Goal: Transaction & Acquisition: Purchase product/service

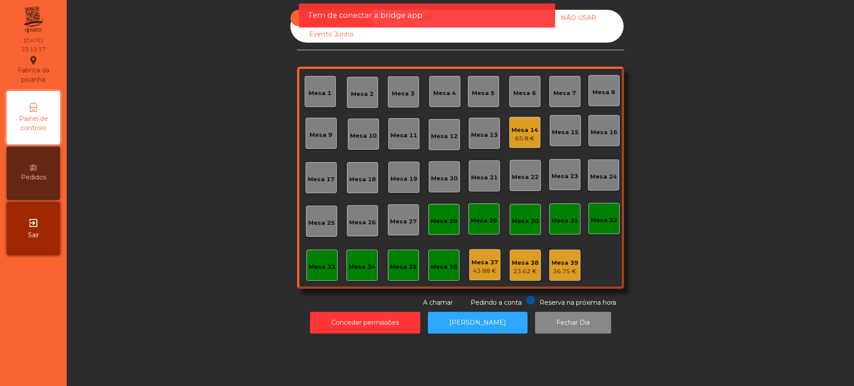
click at [675, 56] on div "Sala Consumo Staff Evento NÃO USAR Evento Junho Mesa 1 Mesa 2 Mesa 3 [GEOGRAPHI…" at bounding box center [460, 159] width 763 height 298
click at [199, 156] on div "Sala Consumo Staff Evento NÃO USAR Evento Junho Mesa 1 Mesa 2 Mesa 3 [GEOGRAPHI…" at bounding box center [460, 159] width 763 height 298
click at [331, 317] on button "Conceder permissões" at bounding box center [365, 323] width 110 height 22
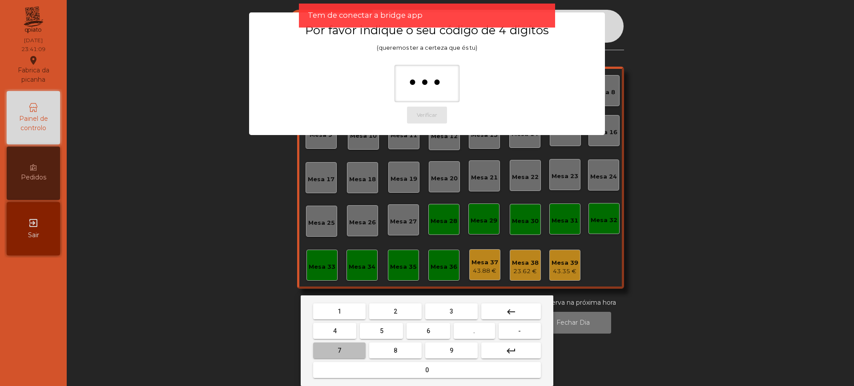
type input "****"
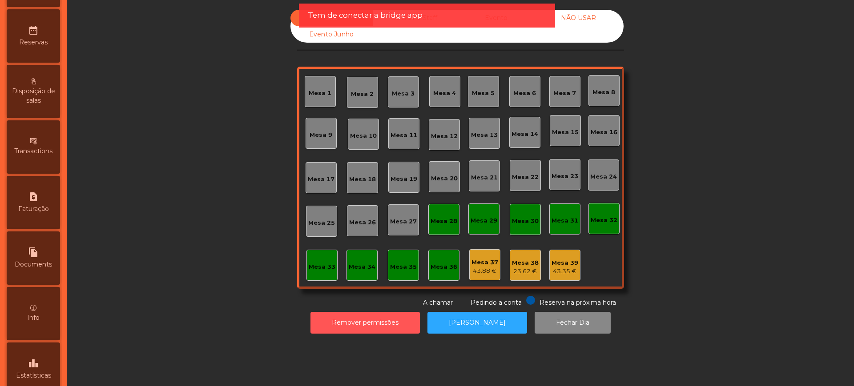
scroll to position [376, 0]
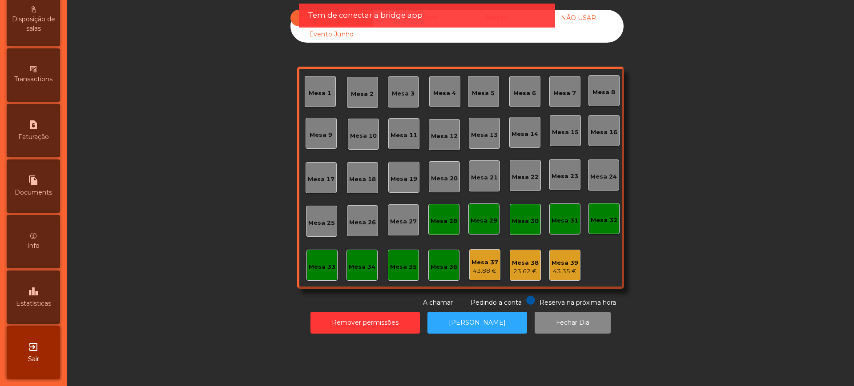
click at [39, 287] on icon "leaderboard" at bounding box center [33, 291] width 11 height 11
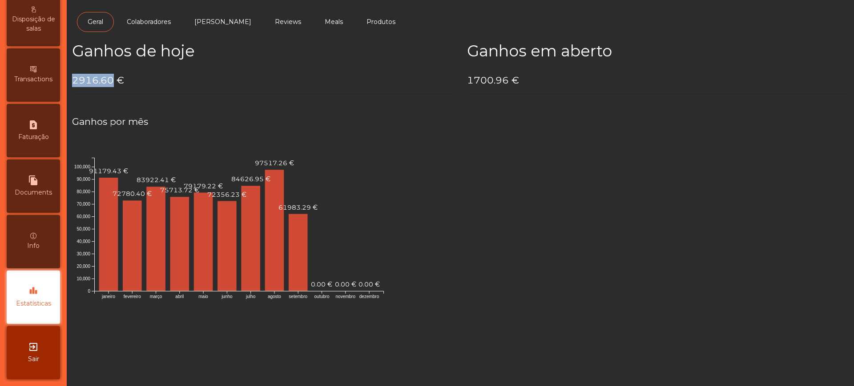
drag, startPoint x: 71, startPoint y: 84, endPoint x: 111, endPoint y: 80, distance: 40.2
click at [111, 80] on div "Ganhos de hoje 2916.60 €" at bounding box center [262, 72] width 395 height 60
copy h4 "2916.60"
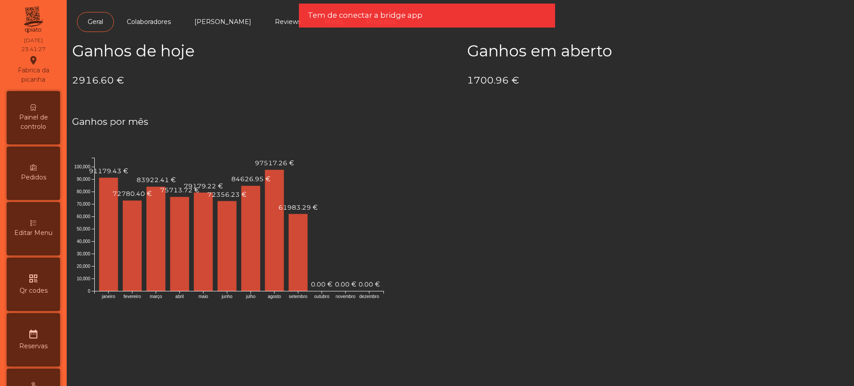
click at [33, 105] on div "Painel de controlo" at bounding box center [33, 117] width 53 height 53
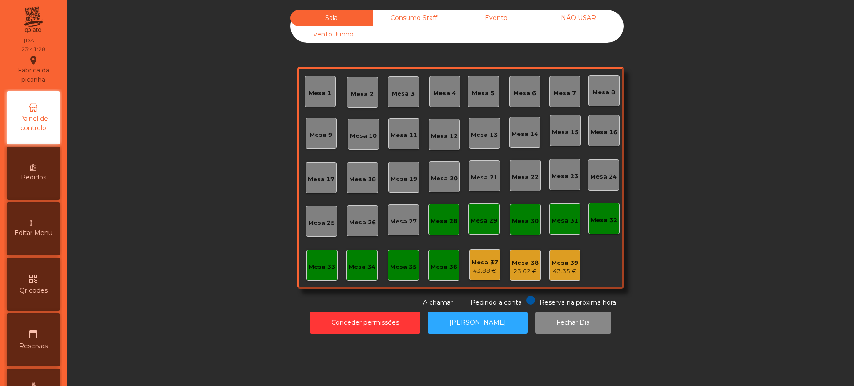
click at [442, 21] on div "Consumo Staff" at bounding box center [414, 18] width 82 height 16
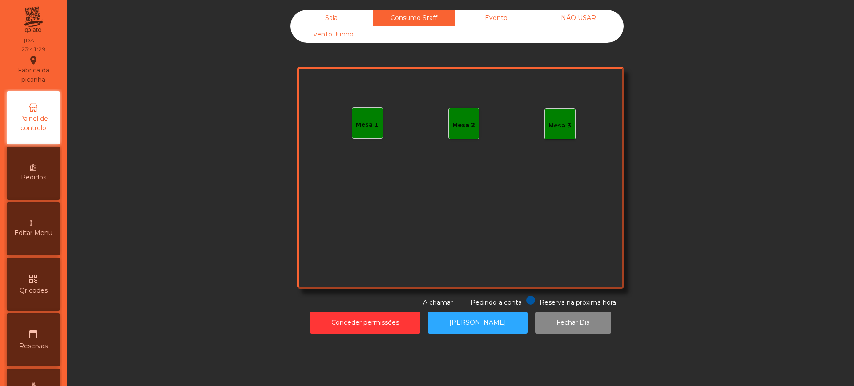
click at [485, 21] on div "Evento" at bounding box center [496, 18] width 82 height 16
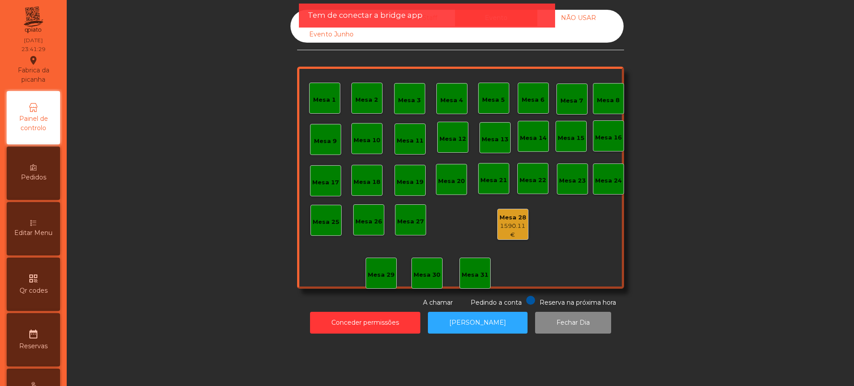
click at [506, 222] on div "1590.11 €" at bounding box center [513, 230] width 30 height 17
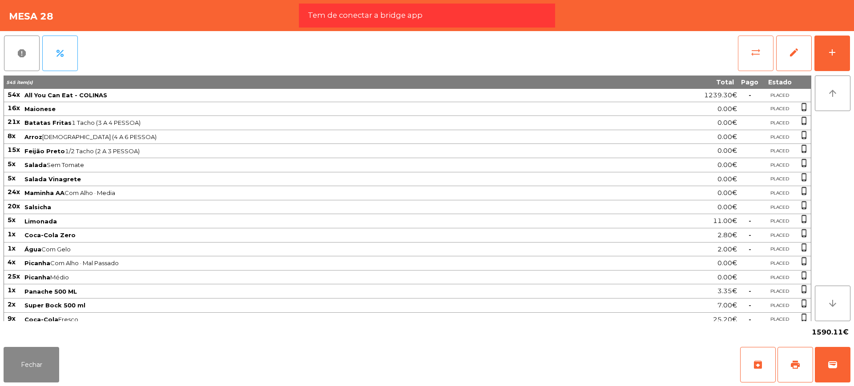
click at [745, 45] on button "sync_alt" at bounding box center [756, 54] width 36 height 36
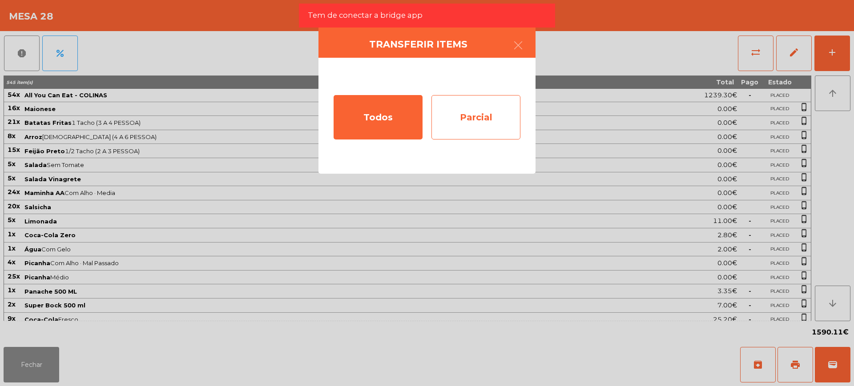
click at [487, 109] on div "Parcial" at bounding box center [475, 117] width 89 height 44
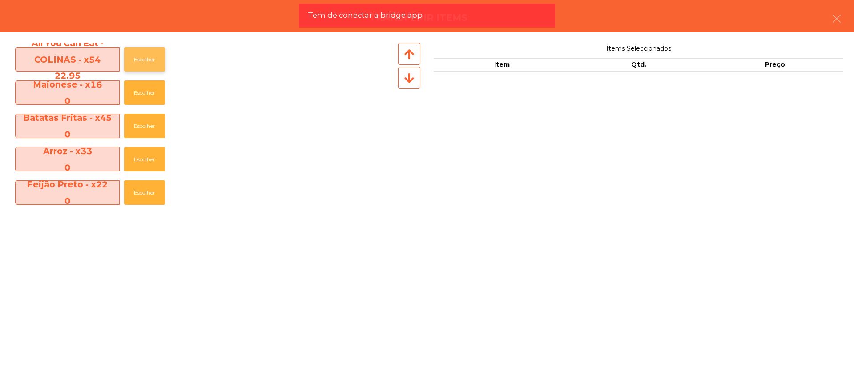
click at [143, 65] on button "Escolher" at bounding box center [144, 59] width 41 height 24
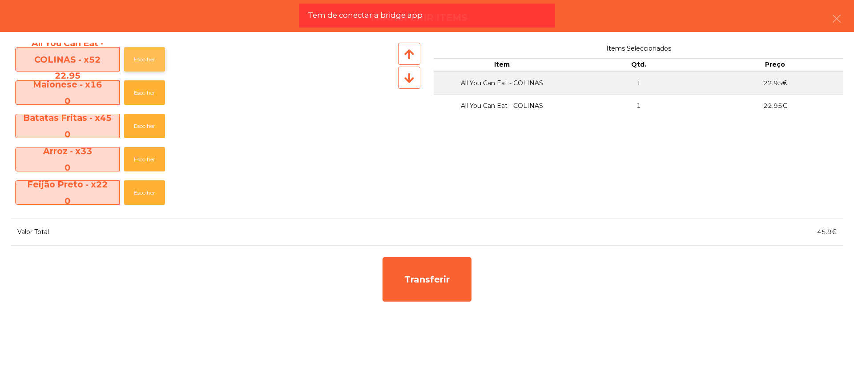
click at [144, 64] on button "Escolher" at bounding box center [144, 59] width 41 height 24
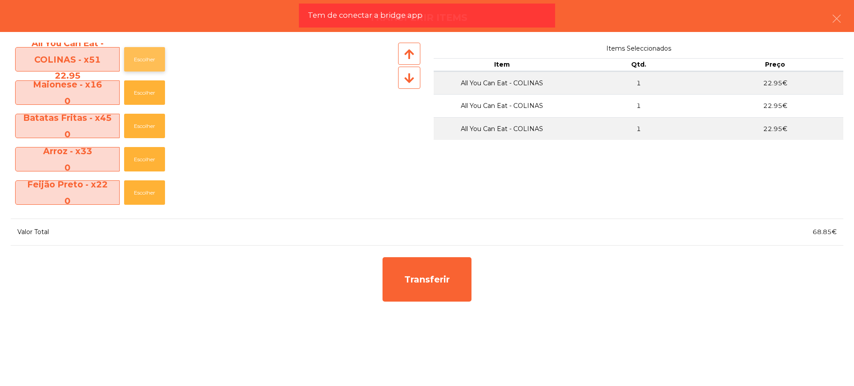
click at [144, 63] on button "Escolher" at bounding box center [144, 59] width 41 height 24
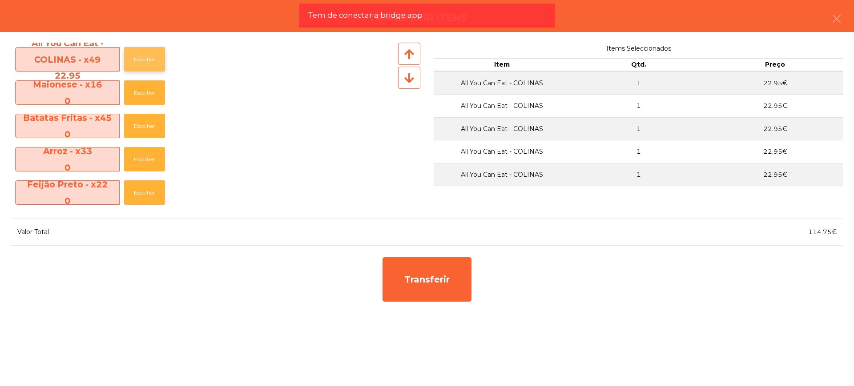
click at [144, 63] on button "Escolher" at bounding box center [144, 59] width 41 height 24
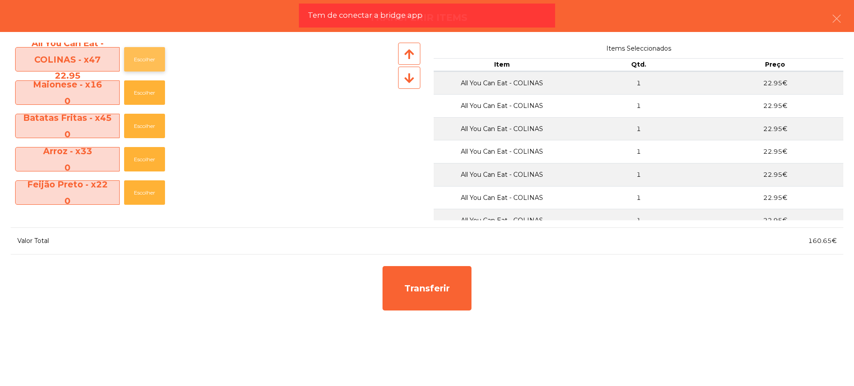
click at [144, 63] on button "Escolher" at bounding box center [144, 59] width 41 height 24
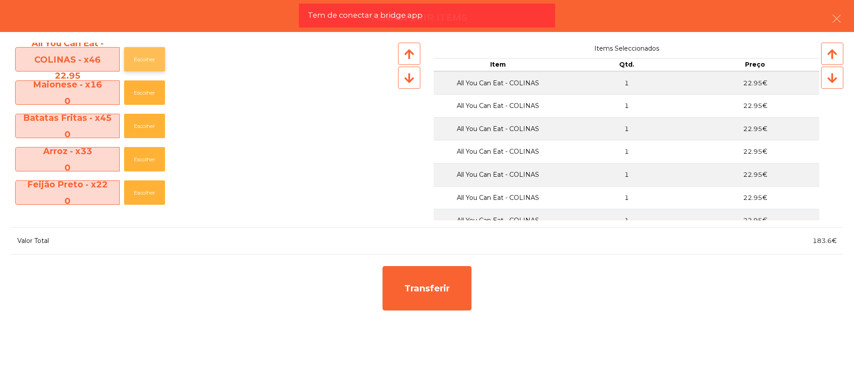
click at [144, 61] on button "Escolher" at bounding box center [144, 59] width 41 height 24
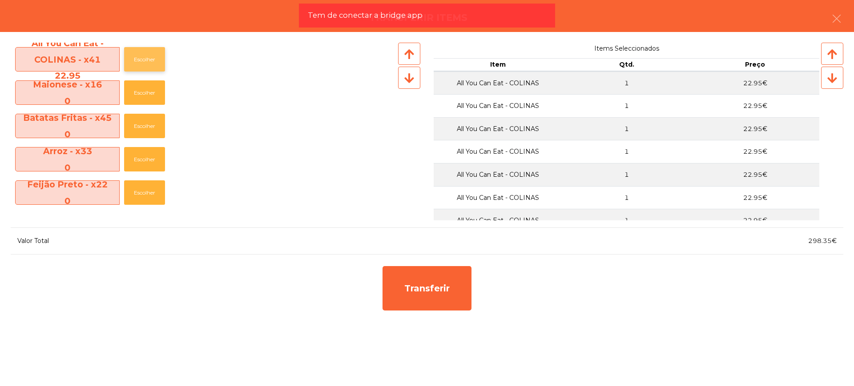
click at [144, 61] on button "Escolher" at bounding box center [144, 59] width 41 height 24
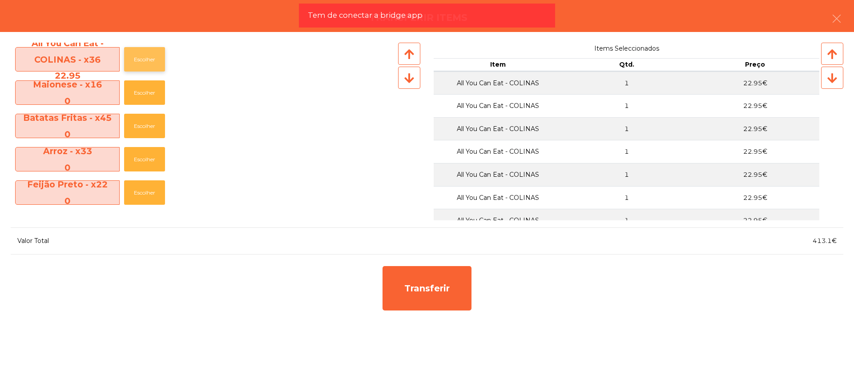
click at [144, 61] on button "Escolher" at bounding box center [144, 59] width 41 height 24
click at [144, 60] on button "Escolher" at bounding box center [144, 59] width 41 height 24
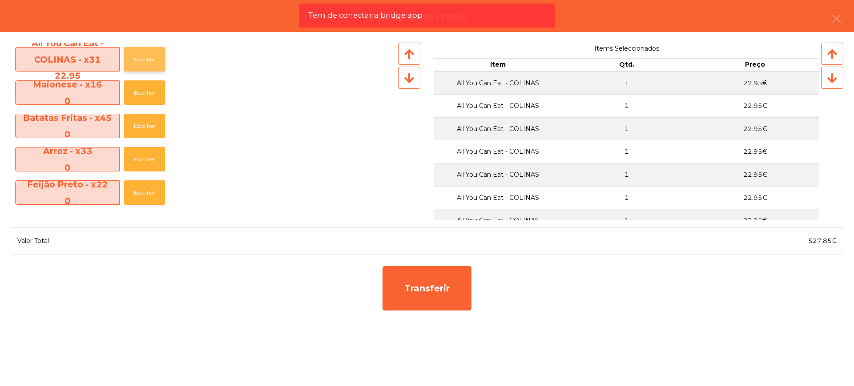
click at [144, 60] on button "Escolher" at bounding box center [144, 59] width 41 height 24
click at [144, 59] on button "Escolher" at bounding box center [144, 59] width 41 height 24
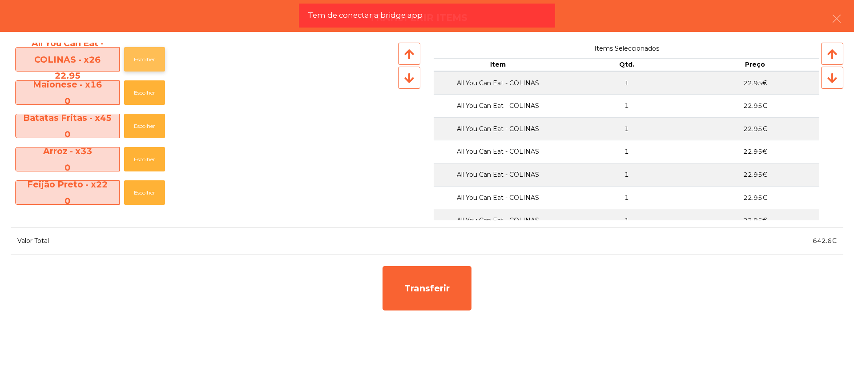
click at [144, 59] on button "Escolher" at bounding box center [144, 59] width 41 height 24
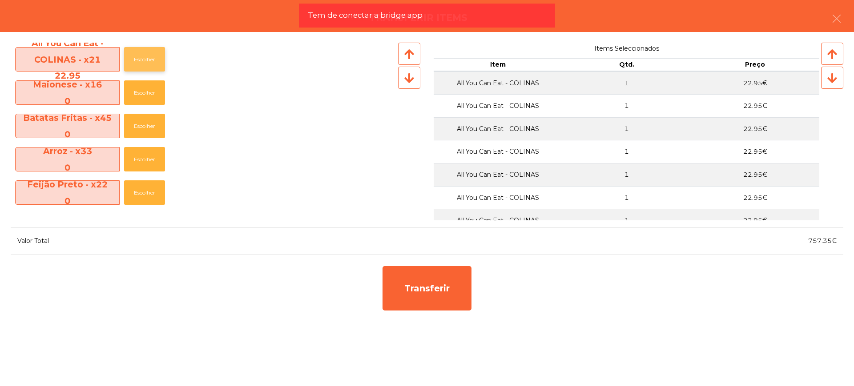
click at [144, 59] on button "Escolher" at bounding box center [144, 59] width 41 height 24
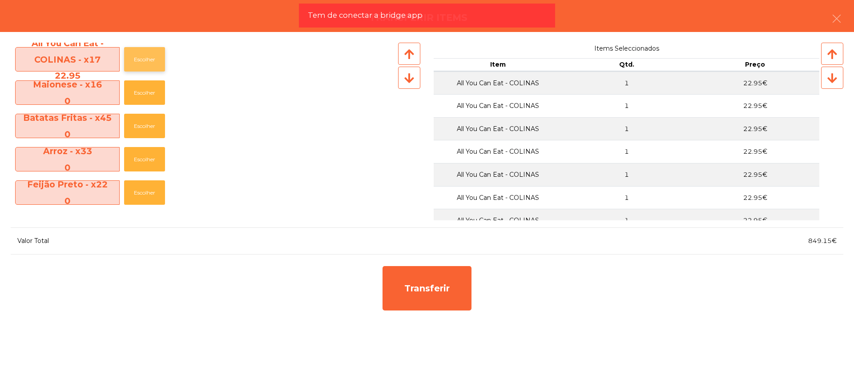
click at [144, 59] on button "Escolher" at bounding box center [144, 59] width 41 height 24
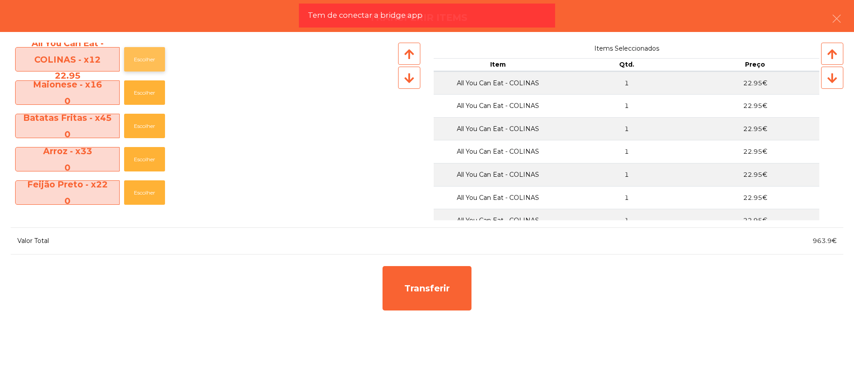
click at [144, 59] on button "Escolher" at bounding box center [144, 59] width 41 height 24
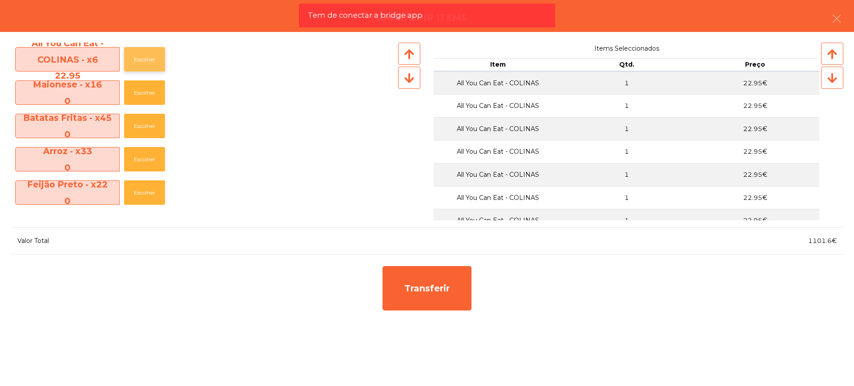
click at [146, 59] on button "Escolher" at bounding box center [144, 59] width 41 height 24
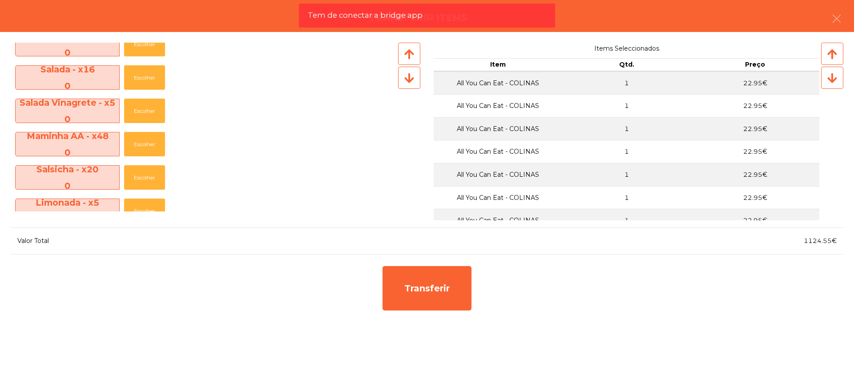
scroll to position [222, 0]
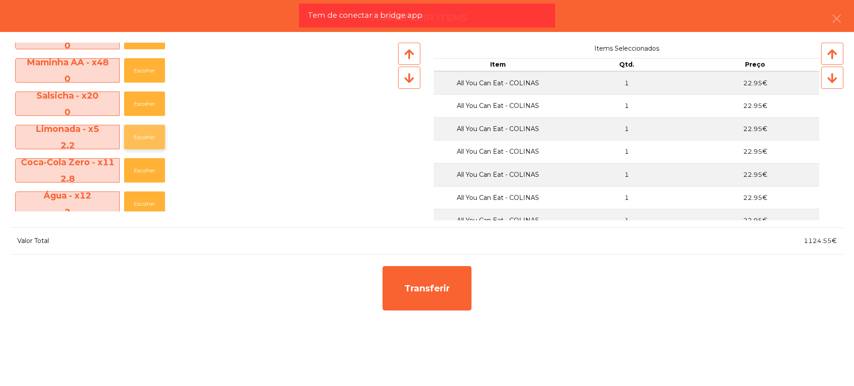
click at [141, 140] on button "Escolher" at bounding box center [144, 137] width 41 height 24
click at [143, 140] on button "Escolher" at bounding box center [144, 137] width 41 height 24
click at [147, 138] on button "Escolher" at bounding box center [144, 137] width 41 height 24
click at [147, 136] on button "Escolher" at bounding box center [144, 137] width 41 height 24
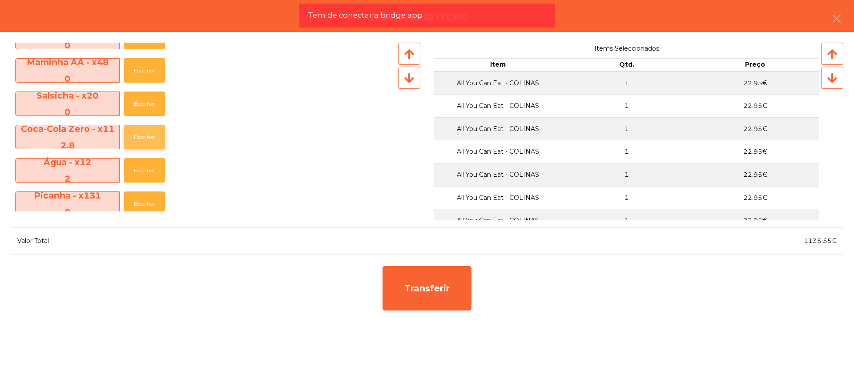
click at [147, 135] on button "Escolher" at bounding box center [144, 137] width 41 height 24
drag, startPoint x: 803, startPoint y: 242, endPoint x: 832, endPoint y: 245, distance: 29.1
click at [832, 245] on div "1138.35€" at bounding box center [635, 241] width 416 height 12
copy span "1138.35"
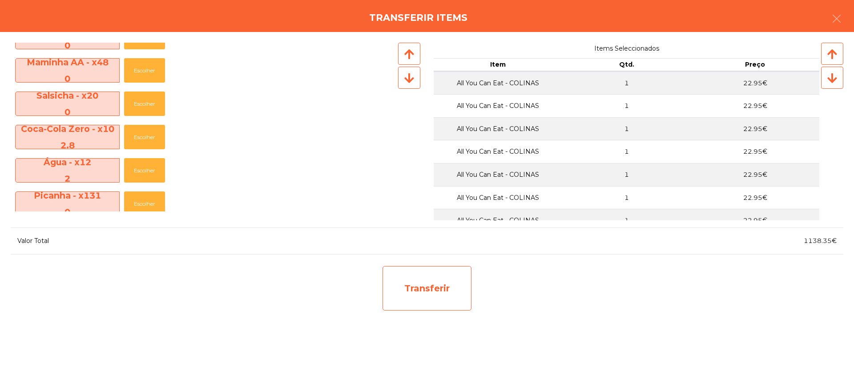
click at [444, 293] on div "Transferir" at bounding box center [426, 288] width 89 height 44
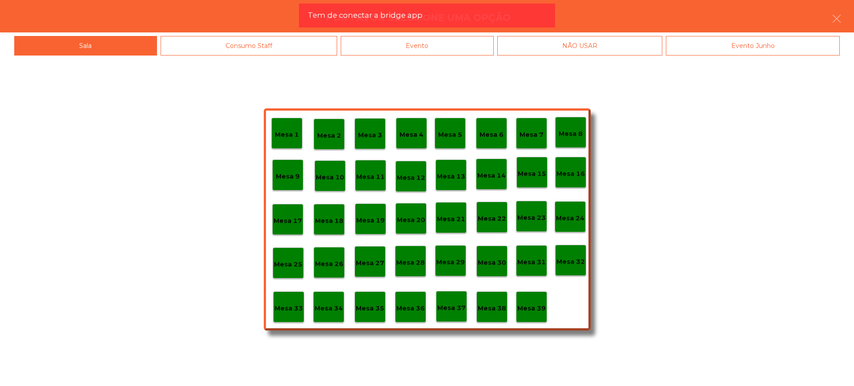
click at [454, 259] on p "Mesa 29" at bounding box center [450, 262] width 28 height 10
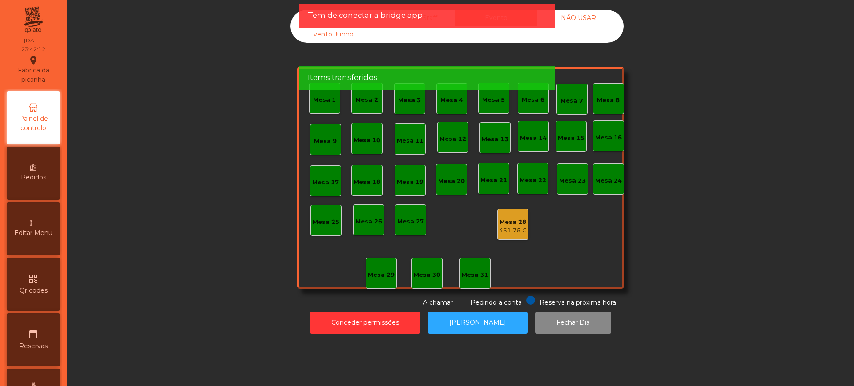
click at [501, 227] on div "451.76 €" at bounding box center [513, 230] width 28 height 9
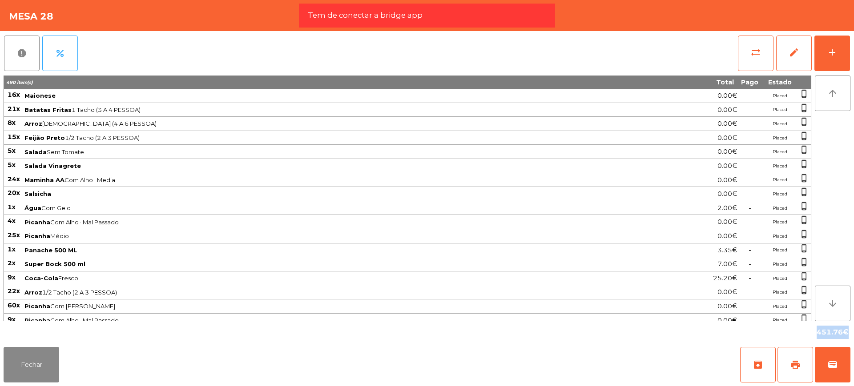
drag, startPoint x: 816, startPoint y: 330, endPoint x: 842, endPoint y: 334, distance: 25.6
click at [842, 334] on div "451.76€" at bounding box center [427, 332] width 847 height 22
copy div "451.76"
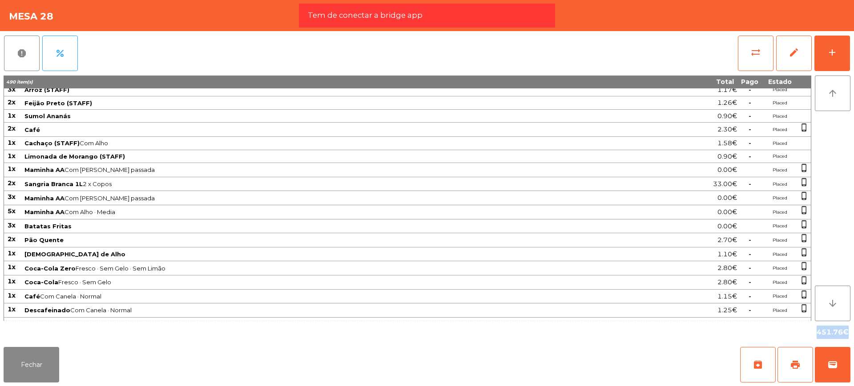
scroll to position [979, 0]
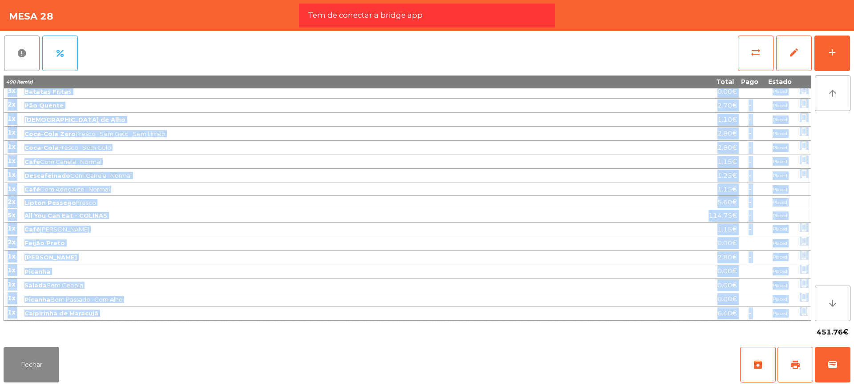
drag, startPoint x: 7, startPoint y: 96, endPoint x: 806, endPoint y: 316, distance: 828.7
copy tbody "36l Ipsumdol 9.53€ Sitame conse_adipis 14e Seddoei Tempor 1 Incid (0 U 9 LABORE…"
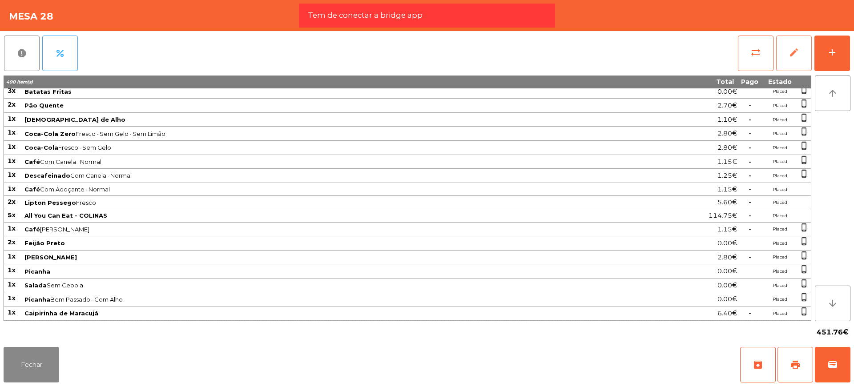
click at [792, 58] on button "edit" at bounding box center [794, 54] width 36 height 36
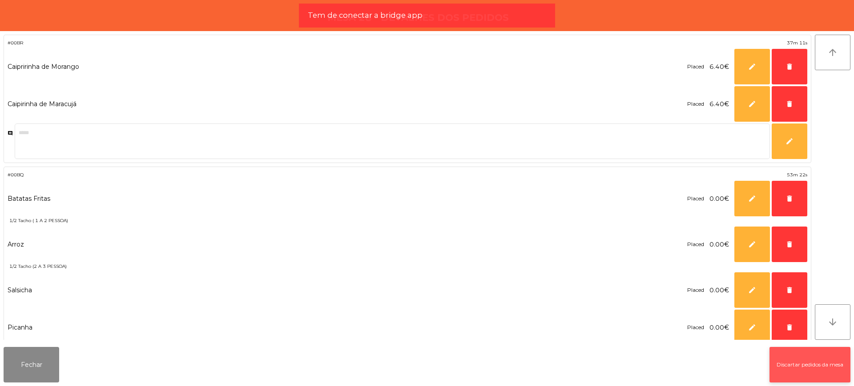
click at [793, 376] on button "Discartar pedidos da mesa" at bounding box center [809, 365] width 81 height 36
click at [42, 377] on button "Fechar" at bounding box center [32, 365] width 56 height 36
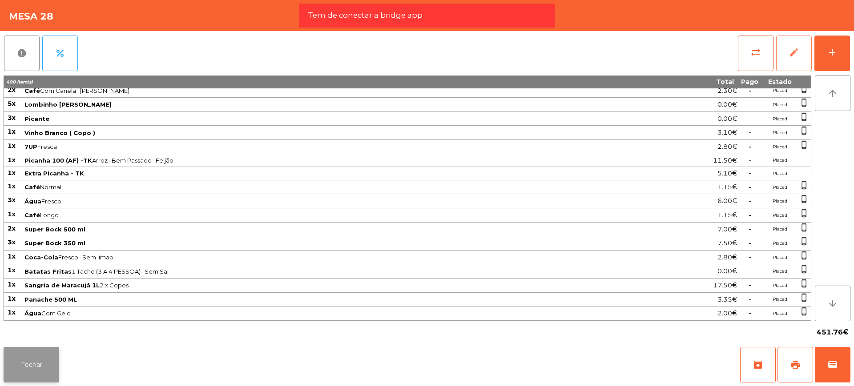
scroll to position [910, 0]
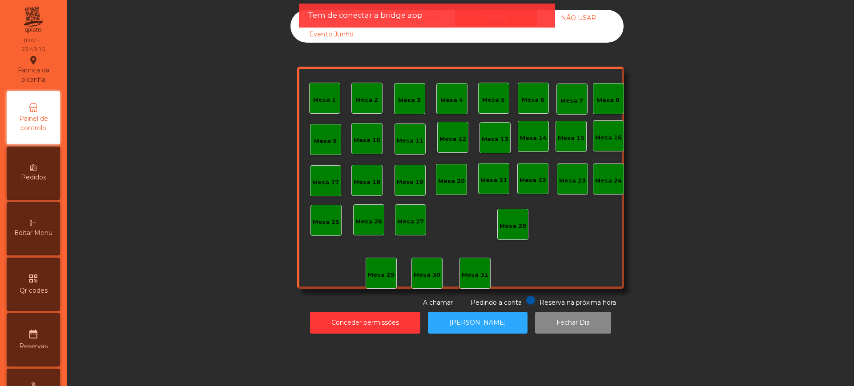
click at [47, 117] on span "Painel de controlo" at bounding box center [33, 123] width 49 height 19
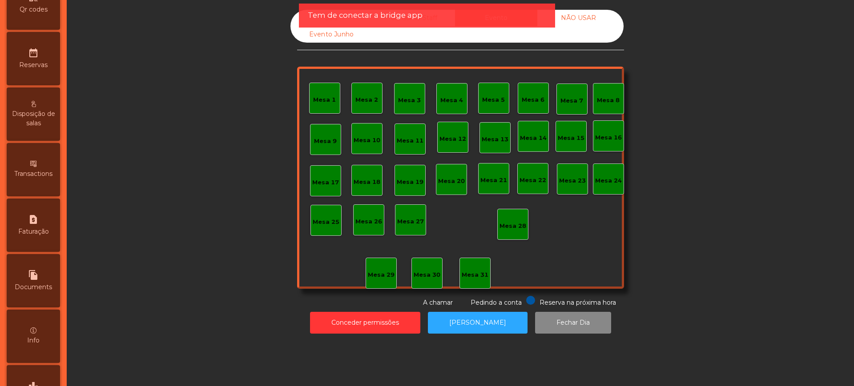
scroll to position [376, 0]
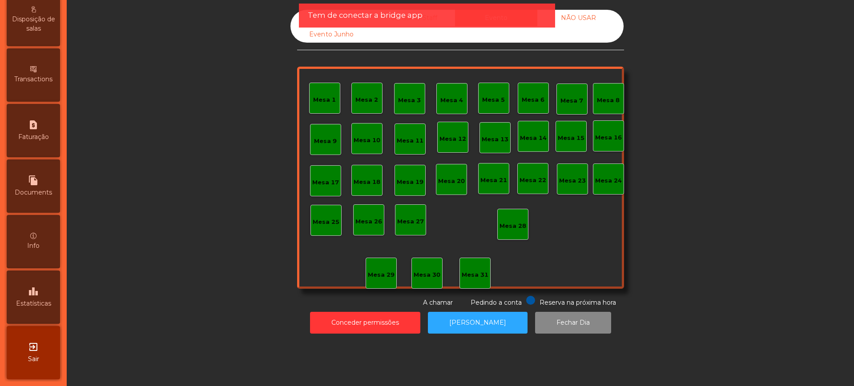
click at [54, 279] on div "leaderboard Estatísticas" at bounding box center [33, 297] width 53 height 53
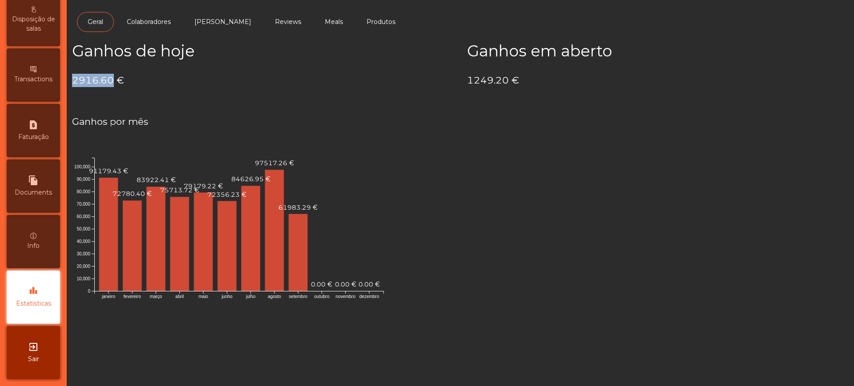
drag, startPoint x: 75, startPoint y: 84, endPoint x: 110, endPoint y: 82, distance: 35.7
click at [110, 82] on h4 "2916.60 €" at bounding box center [262, 80] width 381 height 13
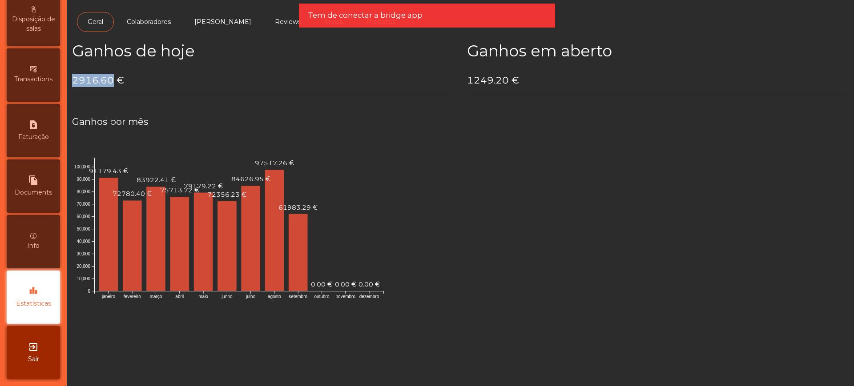
copy h4 "2916.60"
click at [186, 78] on h4 "2916.60 €" at bounding box center [262, 80] width 381 height 13
click at [43, 299] on span "Estatísticas" at bounding box center [33, 303] width 35 height 9
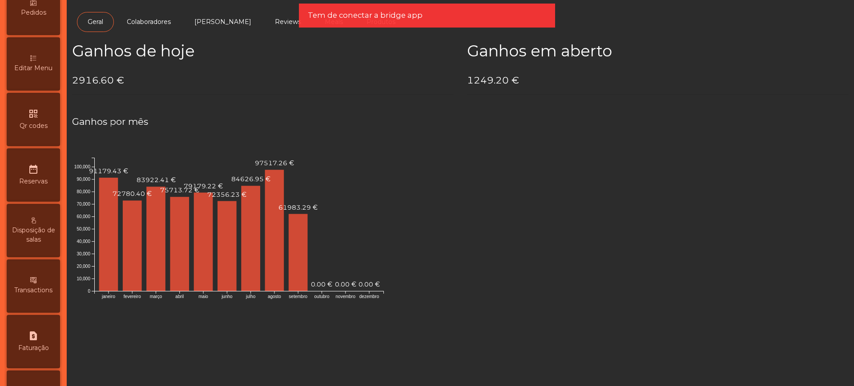
scroll to position [43, 0]
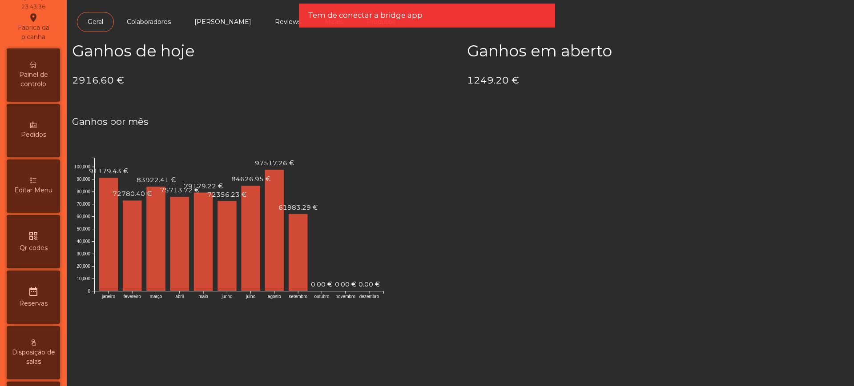
click at [37, 90] on div "Painel de controlo" at bounding box center [33, 74] width 53 height 53
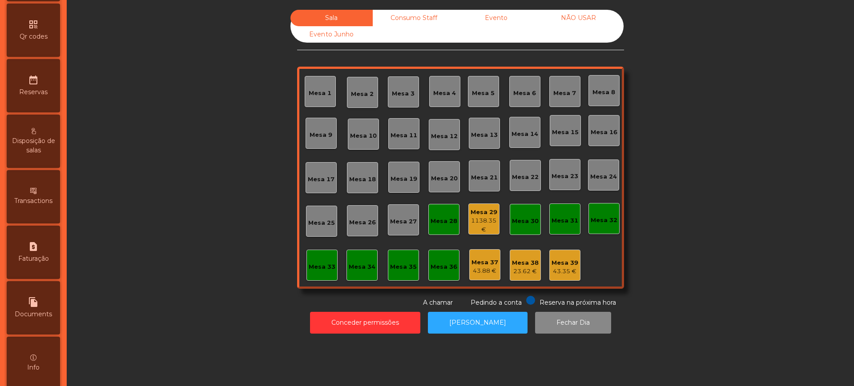
scroll to position [376, 0]
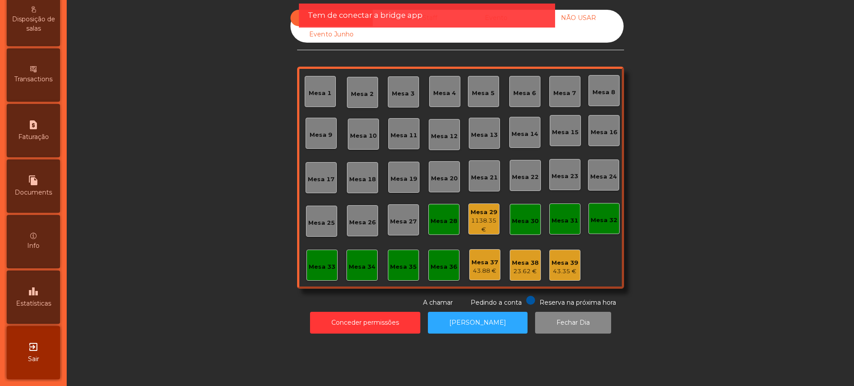
click at [486, 218] on div "1138.35 €" at bounding box center [484, 225] width 30 height 17
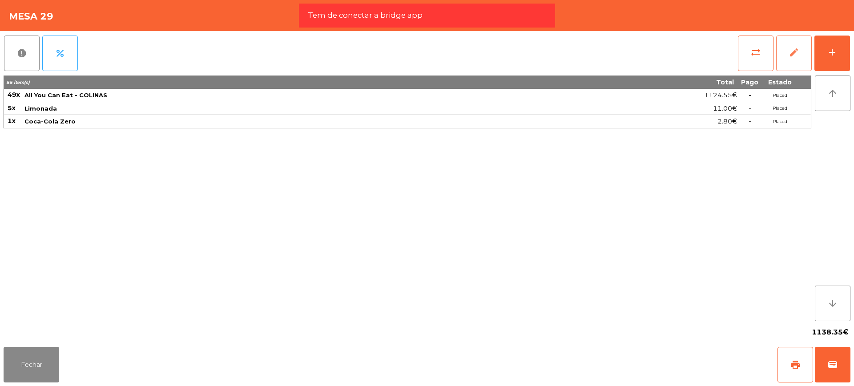
click at [803, 56] on button "edit" at bounding box center [794, 54] width 36 height 36
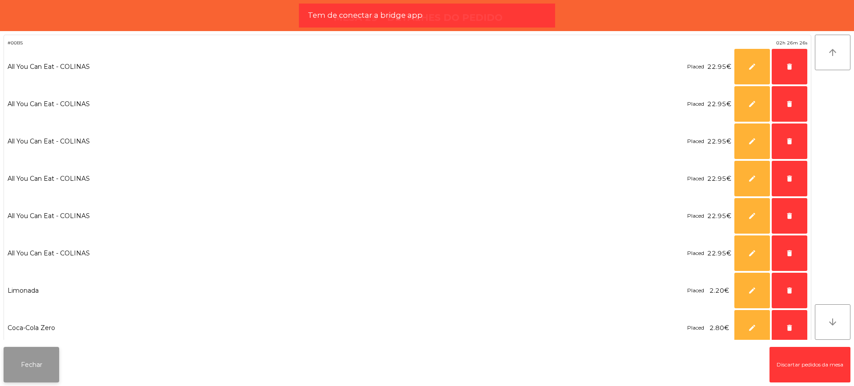
click at [25, 367] on button "Fechar" at bounding box center [32, 365] width 56 height 36
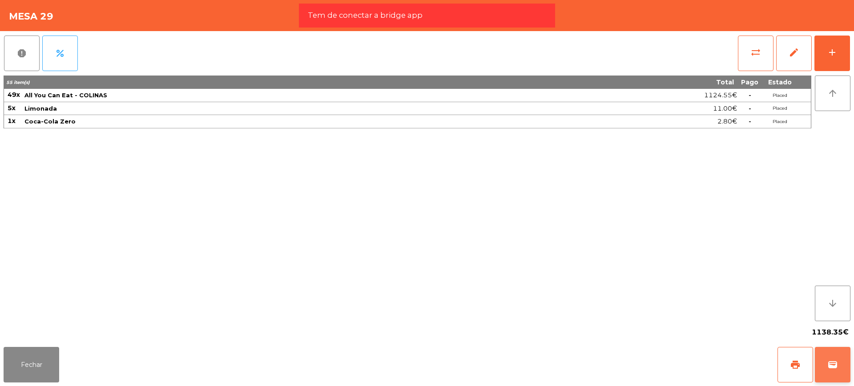
click at [837, 364] on span "wallet" at bounding box center [832, 365] width 11 height 11
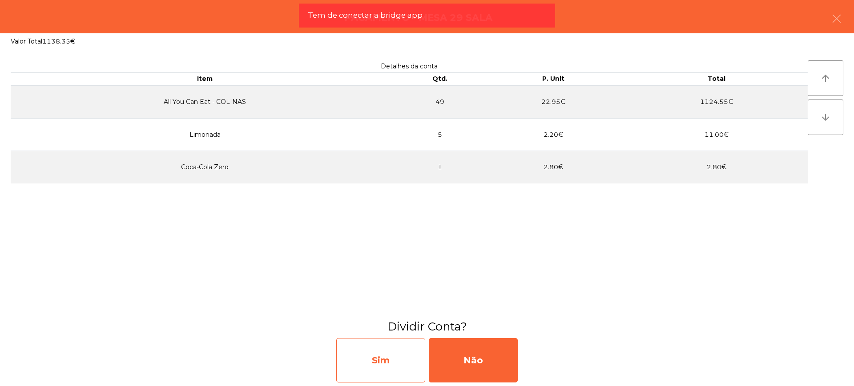
click at [389, 353] on div "Sim" at bounding box center [380, 360] width 89 height 44
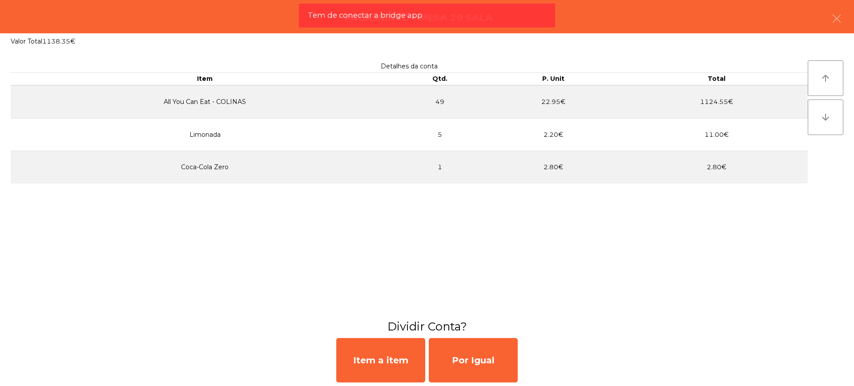
click at [460, 354] on div "Por Igual" at bounding box center [473, 360] width 89 height 44
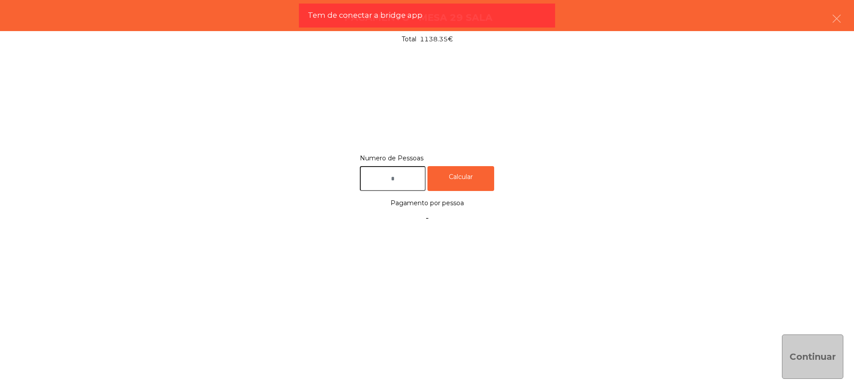
click at [402, 192] on div "Numero de Pessoas Calcular Pagamento por pessoa -" at bounding box center [427, 190] width 832 height 74
click at [401, 184] on input "text" at bounding box center [393, 178] width 66 height 25
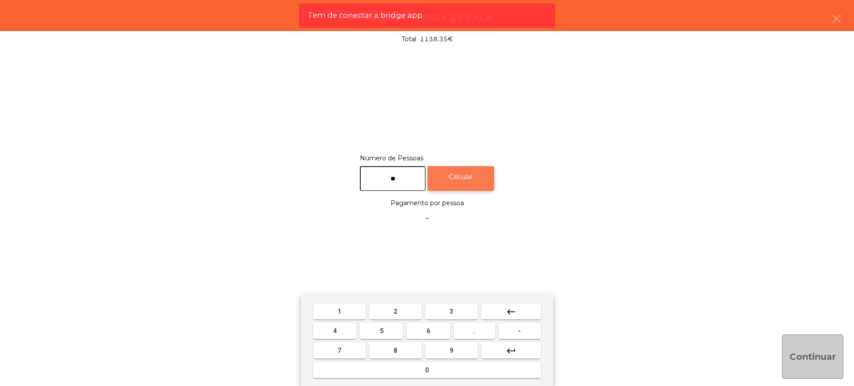
type input "**"
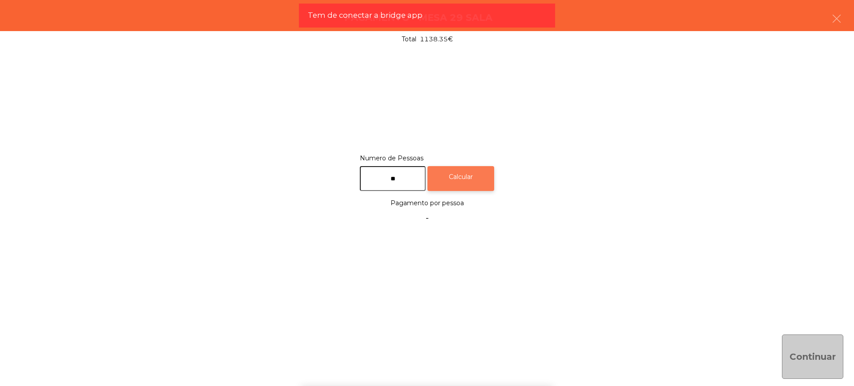
click at [487, 182] on div "Calcular" at bounding box center [460, 178] width 67 height 25
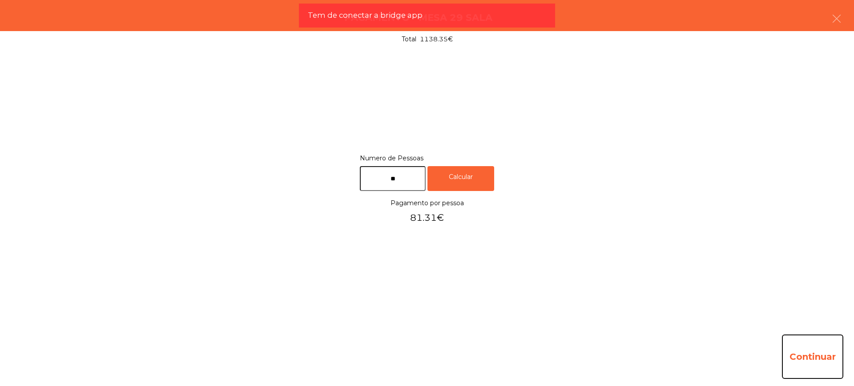
click at [817, 362] on button "Continuar" at bounding box center [812, 357] width 61 height 44
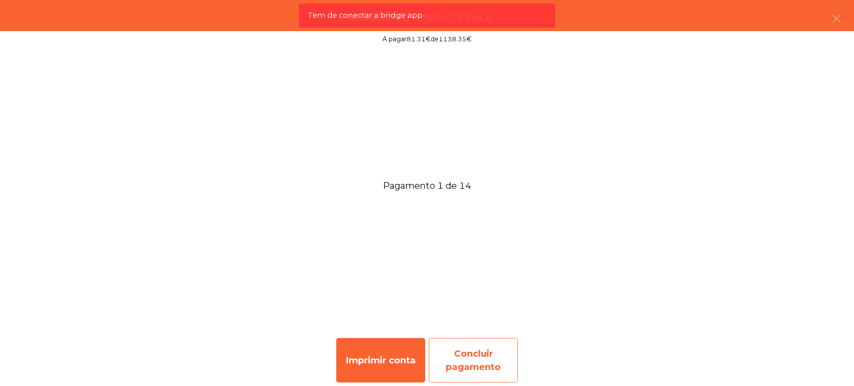
click at [489, 352] on div "Concluir pagamento" at bounding box center [473, 360] width 89 height 44
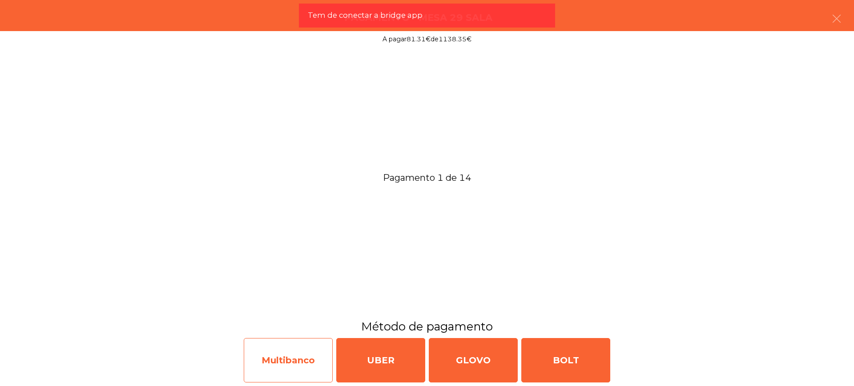
click at [310, 358] on div "Multibanco" at bounding box center [288, 360] width 89 height 44
select select "**"
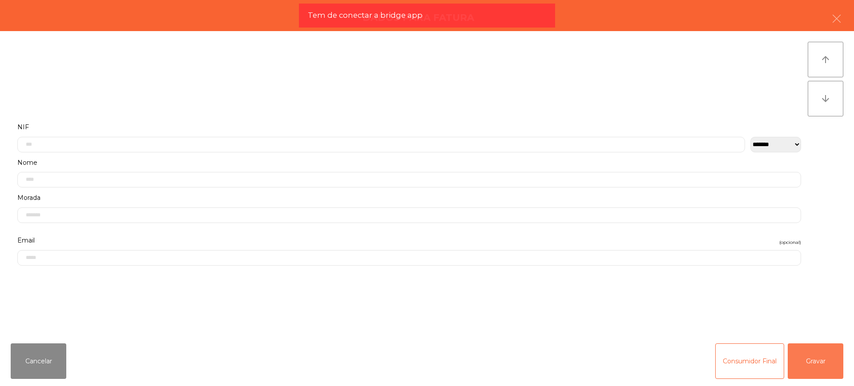
click at [796, 362] on button "Gravar" at bounding box center [815, 362] width 56 height 36
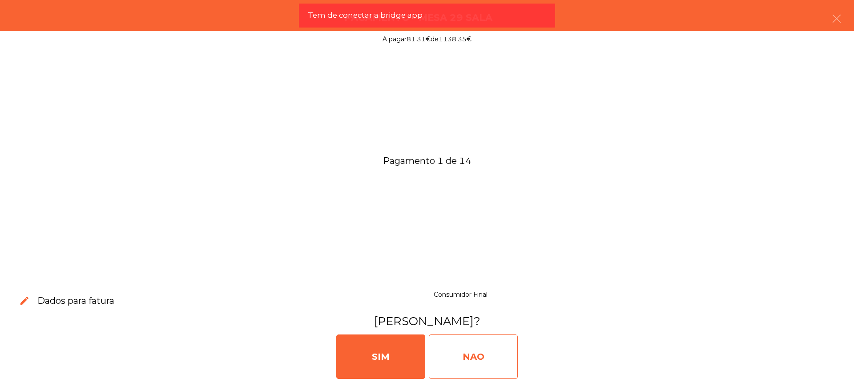
click at [496, 362] on div "NAO" at bounding box center [473, 357] width 89 height 44
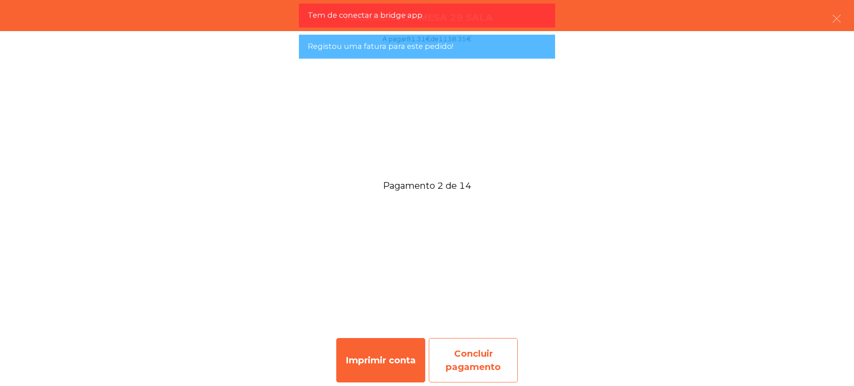
click at [480, 352] on div "Concluir pagamento" at bounding box center [473, 360] width 89 height 44
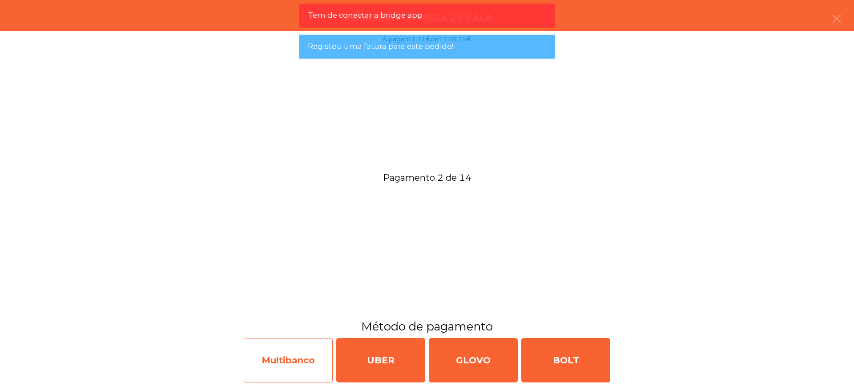
click at [313, 371] on div "Multibanco" at bounding box center [288, 360] width 89 height 44
select select "**"
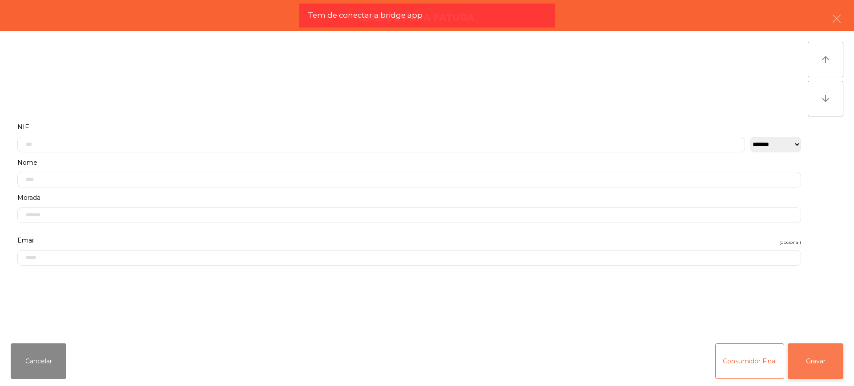
click at [836, 362] on button "Gravar" at bounding box center [815, 362] width 56 height 36
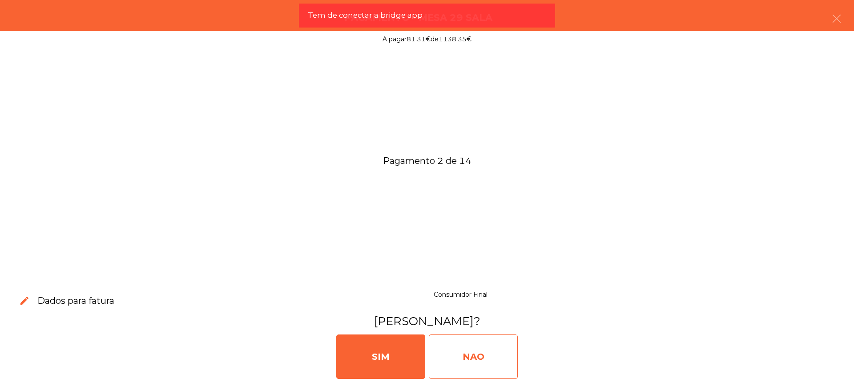
click at [508, 358] on div "NAO" at bounding box center [473, 357] width 89 height 44
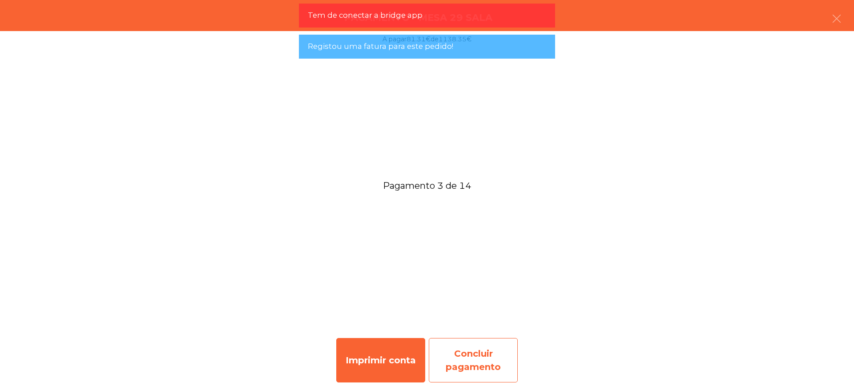
click at [481, 351] on div "Concluir pagamento" at bounding box center [473, 360] width 89 height 44
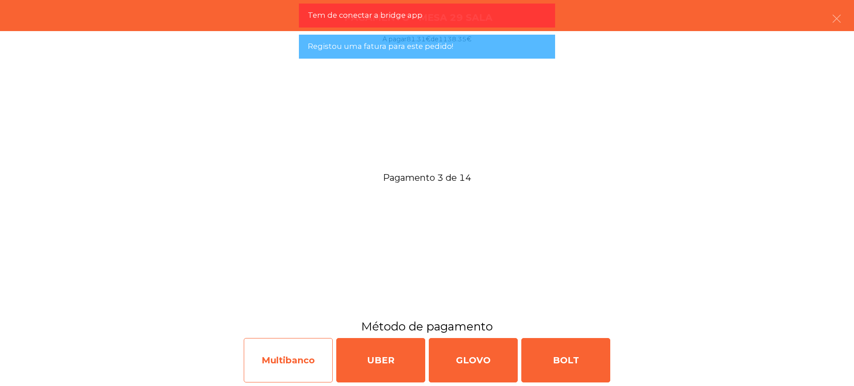
click at [290, 362] on div "Multibanco" at bounding box center [288, 360] width 89 height 44
select select "**"
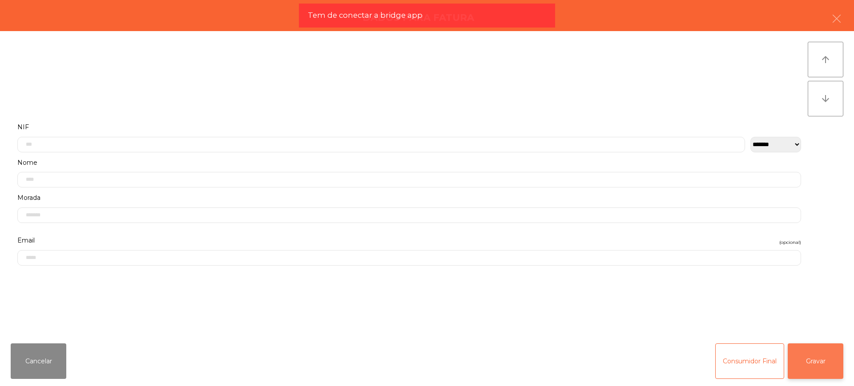
click at [824, 361] on button "Gravar" at bounding box center [815, 362] width 56 height 36
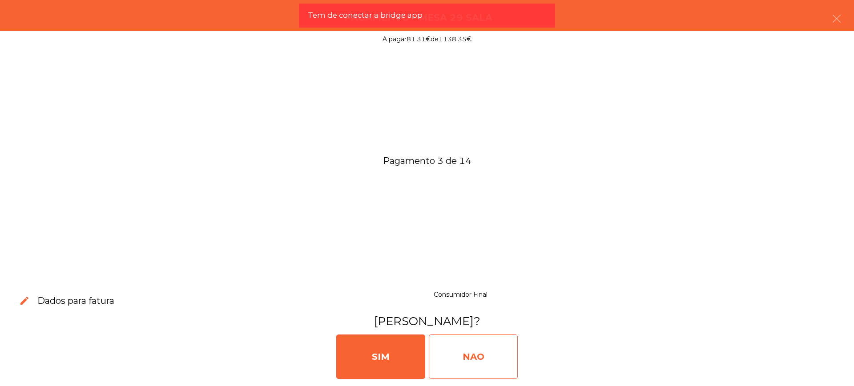
click at [493, 363] on div "NAO" at bounding box center [473, 357] width 89 height 44
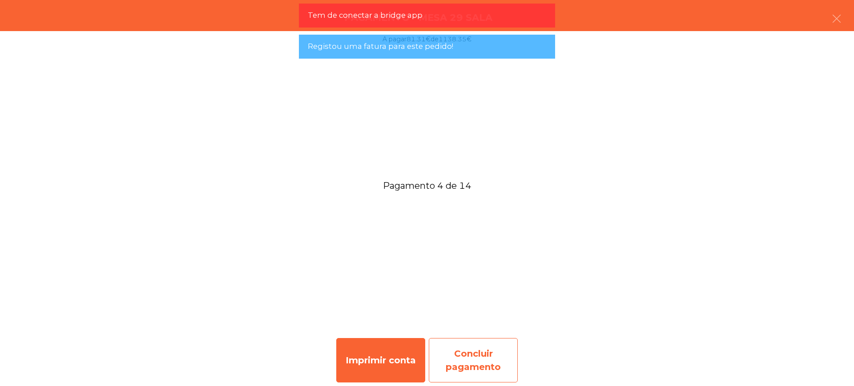
click at [474, 365] on div "Concluir pagamento" at bounding box center [473, 360] width 89 height 44
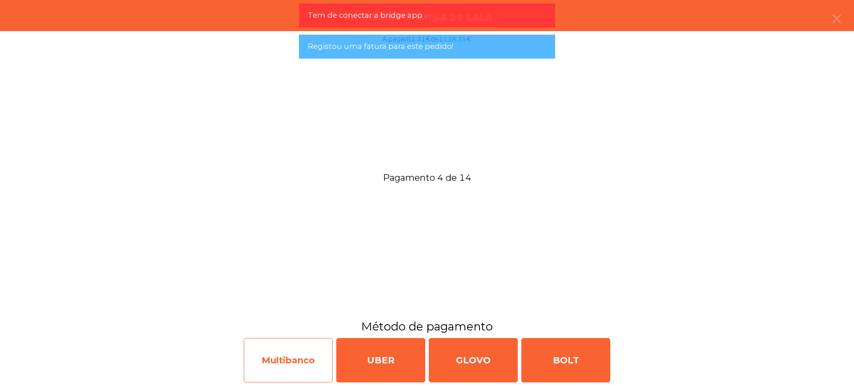
click at [309, 361] on div "Multibanco" at bounding box center [288, 360] width 89 height 44
select select "**"
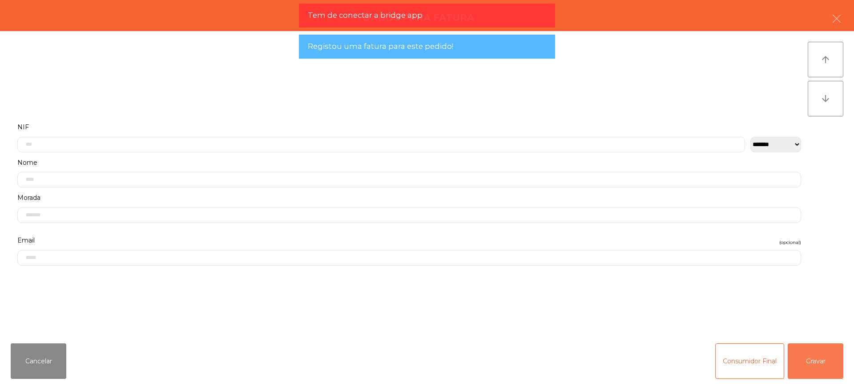
drag, startPoint x: 811, startPoint y: 359, endPoint x: 632, endPoint y: 359, distance: 179.2
click at [811, 360] on button "Gravar" at bounding box center [815, 362] width 56 height 36
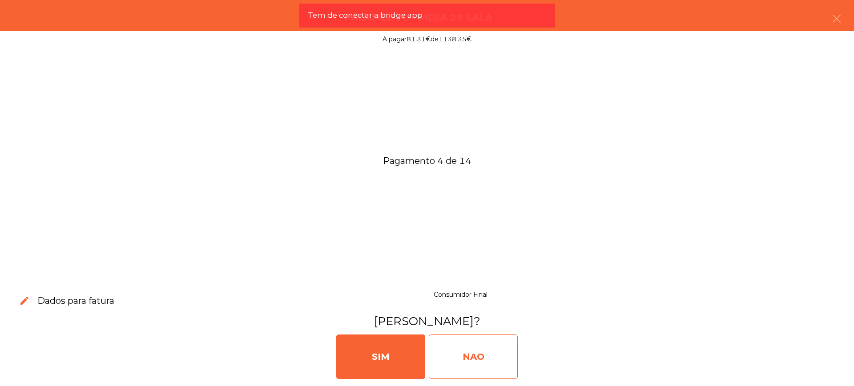
click at [440, 360] on div "NAO" at bounding box center [473, 357] width 89 height 44
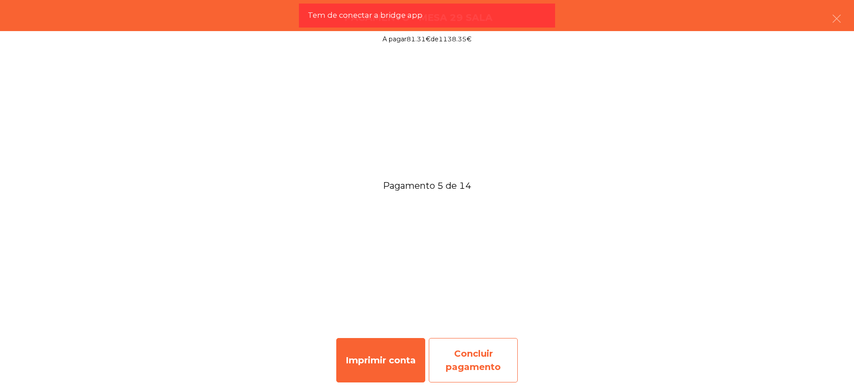
click at [485, 365] on div "Concluir pagamento" at bounding box center [473, 360] width 89 height 44
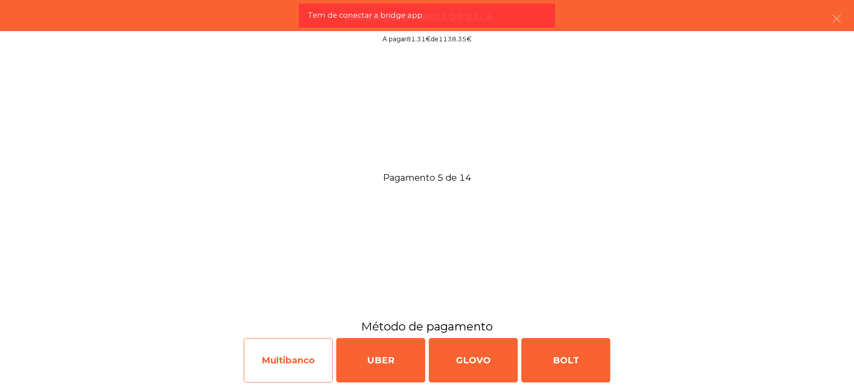
click at [310, 365] on div "Multibanco" at bounding box center [288, 360] width 89 height 44
select select "**"
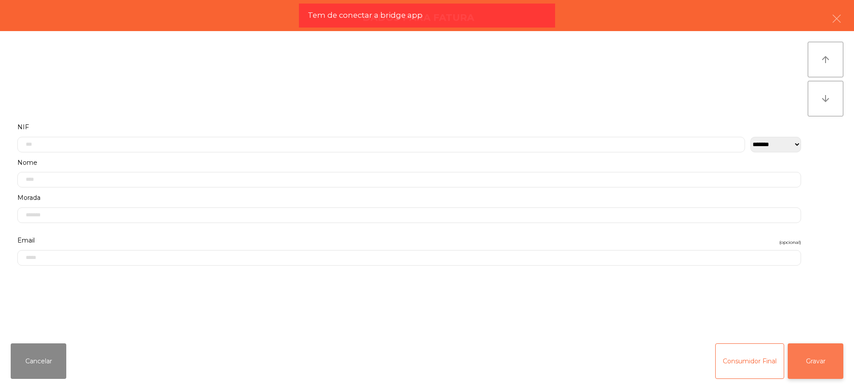
click at [821, 362] on button "Gravar" at bounding box center [815, 362] width 56 height 36
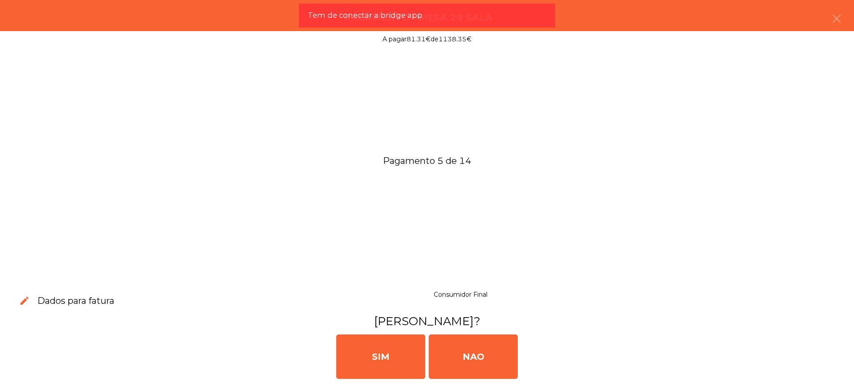
click at [522, 362] on div "[PERSON_NAME]" at bounding box center [427, 355] width 847 height 53
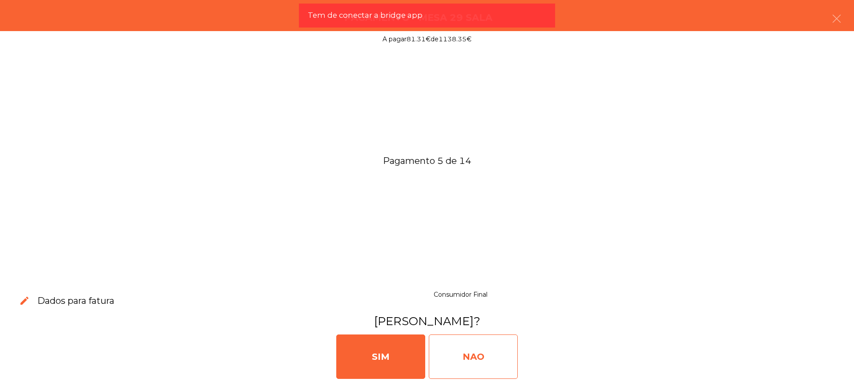
click at [510, 362] on div "NAO" at bounding box center [473, 357] width 89 height 44
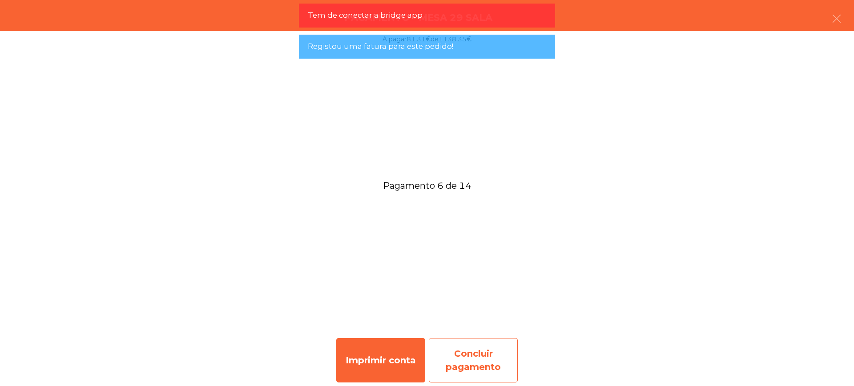
click at [500, 367] on div "Concluir pagamento" at bounding box center [473, 360] width 89 height 44
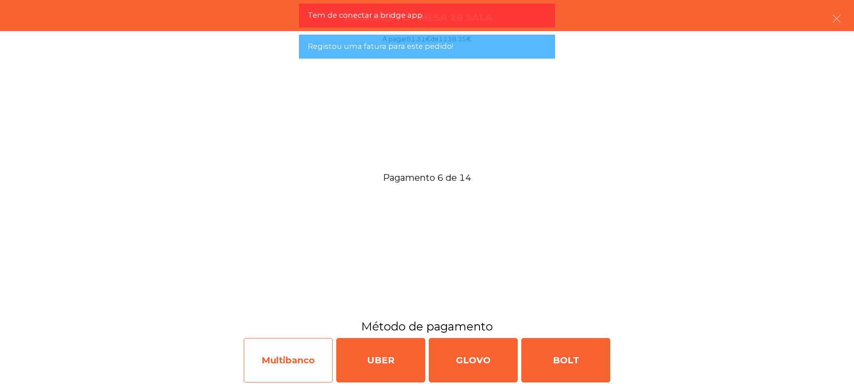
click at [310, 367] on div "Multibanco" at bounding box center [288, 360] width 89 height 44
select select "**"
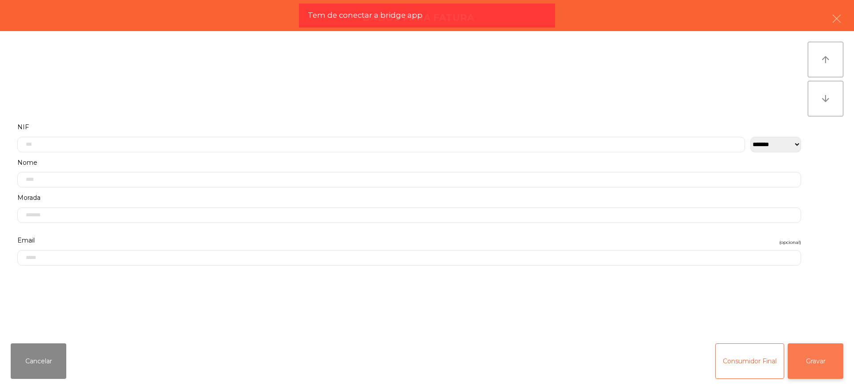
click at [834, 358] on button "Gravar" at bounding box center [815, 362] width 56 height 36
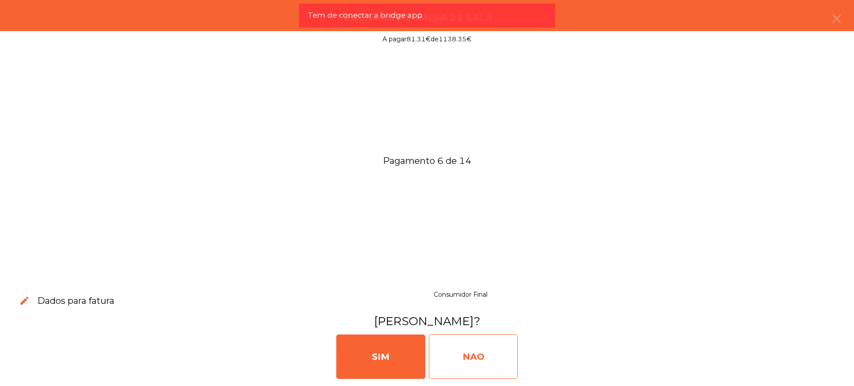
click at [482, 351] on div "NAO" at bounding box center [473, 357] width 89 height 44
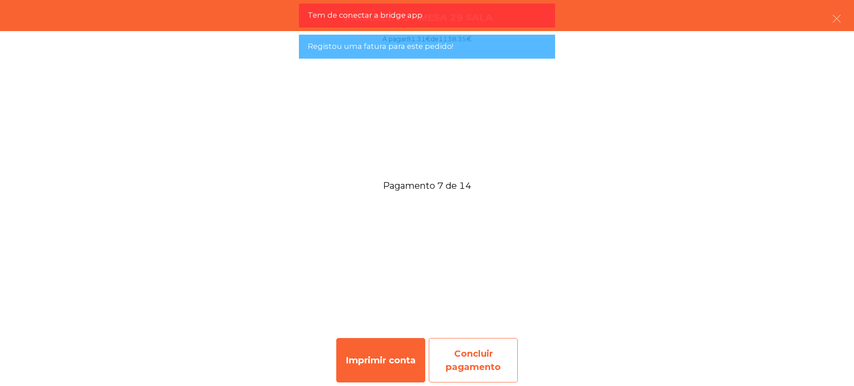
click at [464, 373] on div "Concluir pagamento" at bounding box center [473, 360] width 89 height 44
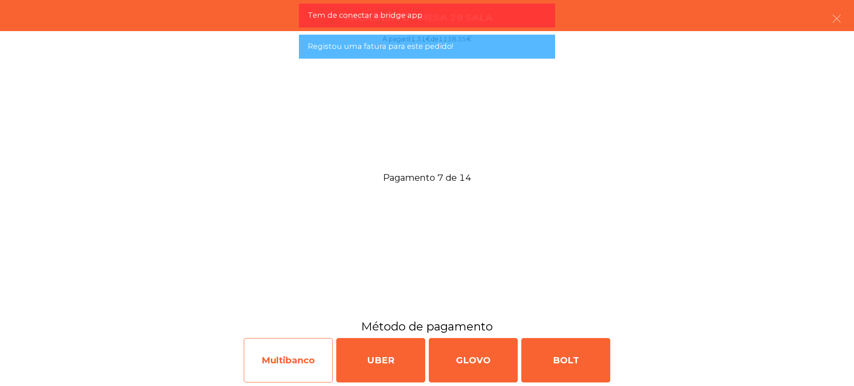
click at [305, 367] on div "Multibanco" at bounding box center [288, 360] width 89 height 44
select select "**"
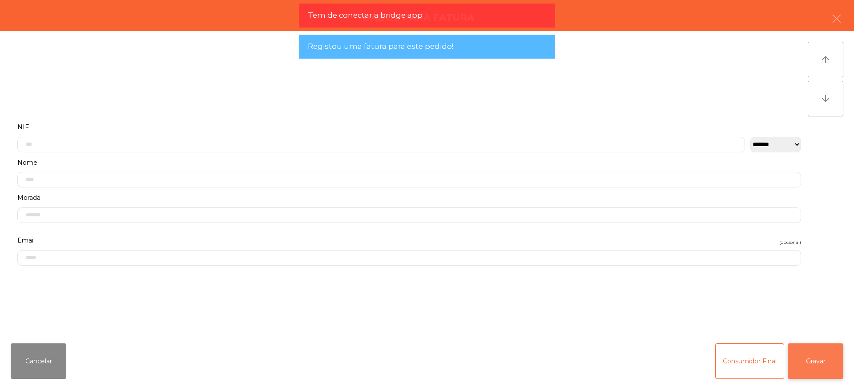
click at [807, 362] on button "Gravar" at bounding box center [815, 362] width 56 height 36
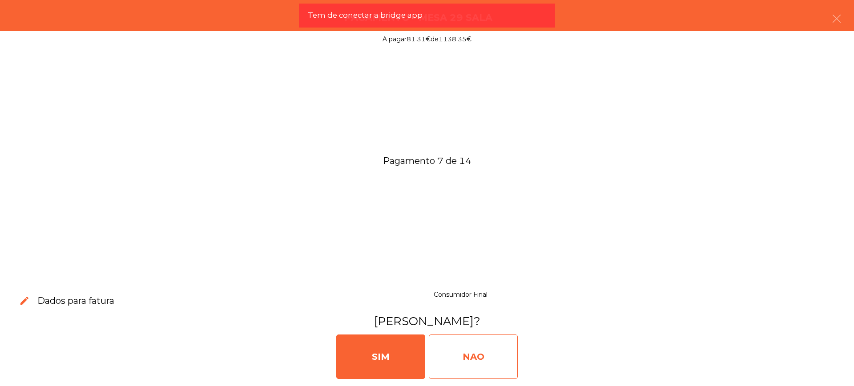
click at [454, 359] on div "NAO" at bounding box center [473, 357] width 89 height 44
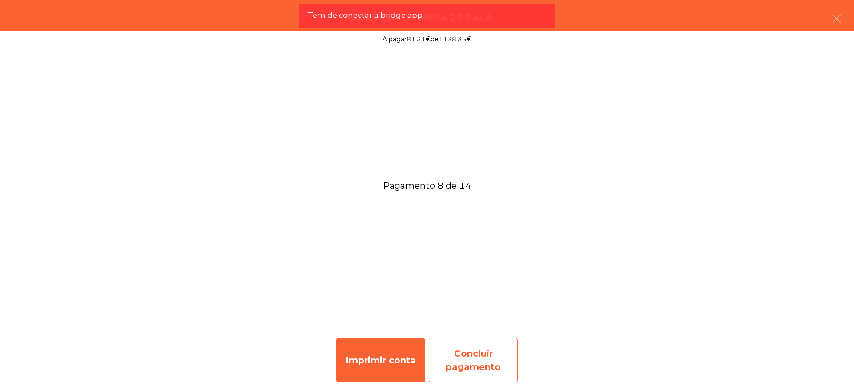
click at [457, 353] on div "Concluir pagamento" at bounding box center [473, 360] width 89 height 44
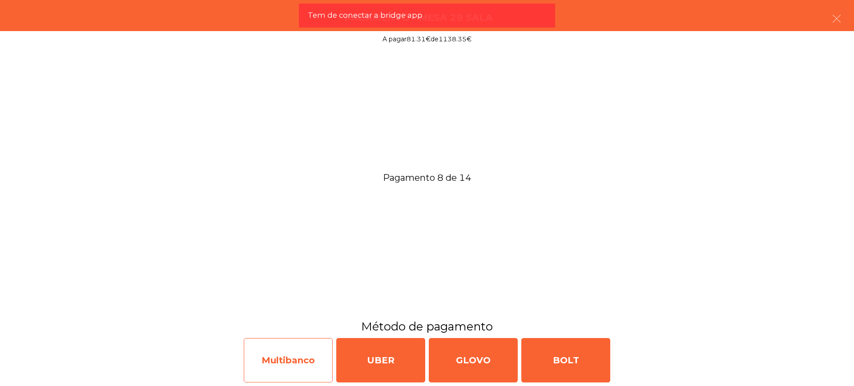
click at [317, 363] on div "Multibanco" at bounding box center [288, 360] width 89 height 44
select select "**"
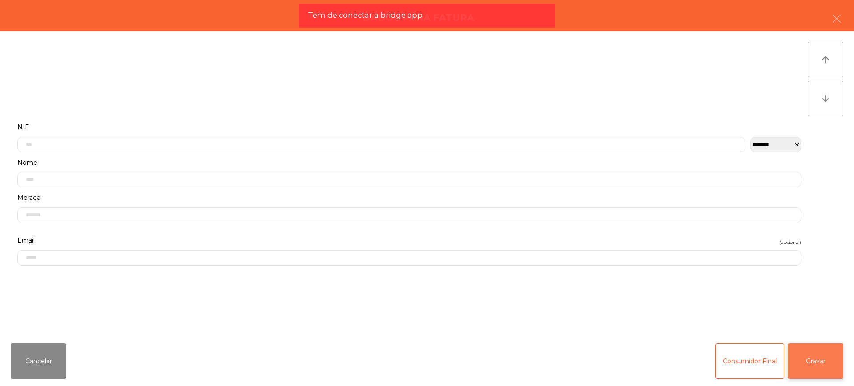
click at [818, 365] on button "Gravar" at bounding box center [815, 362] width 56 height 36
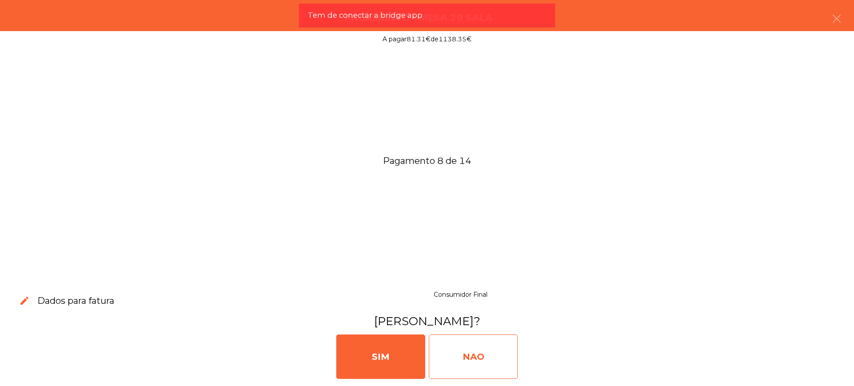
click at [486, 354] on div "NAO" at bounding box center [473, 357] width 89 height 44
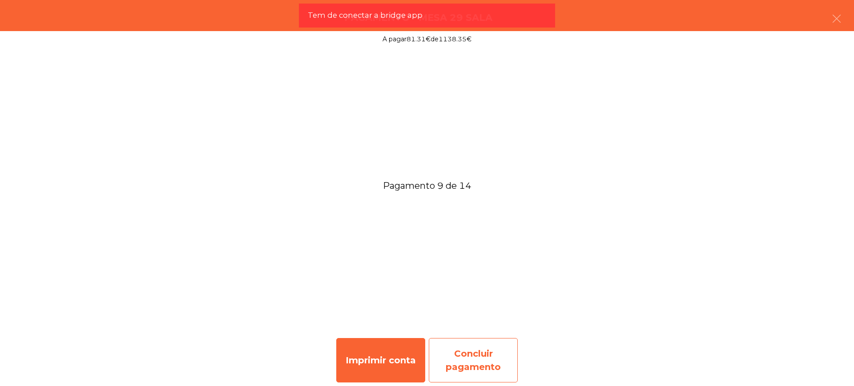
click at [471, 374] on div "Concluir pagamento" at bounding box center [473, 360] width 89 height 44
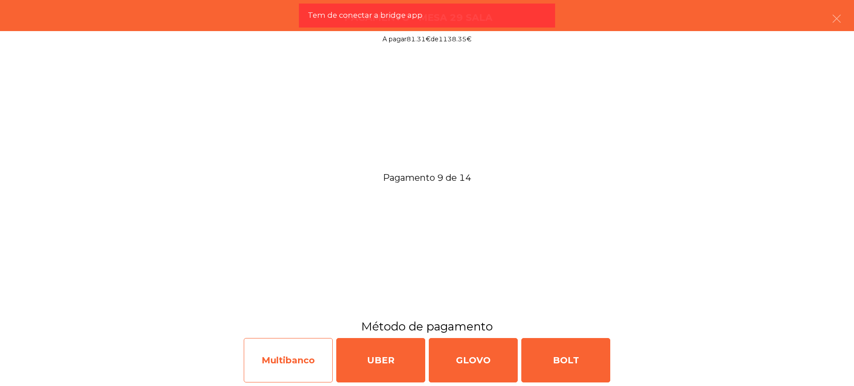
click at [295, 366] on div "Multibanco" at bounding box center [288, 360] width 89 height 44
select select "**"
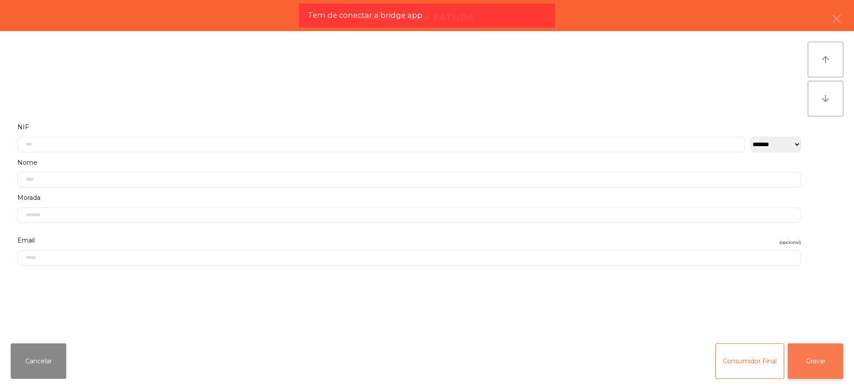
click at [830, 365] on button "Gravar" at bounding box center [815, 362] width 56 height 36
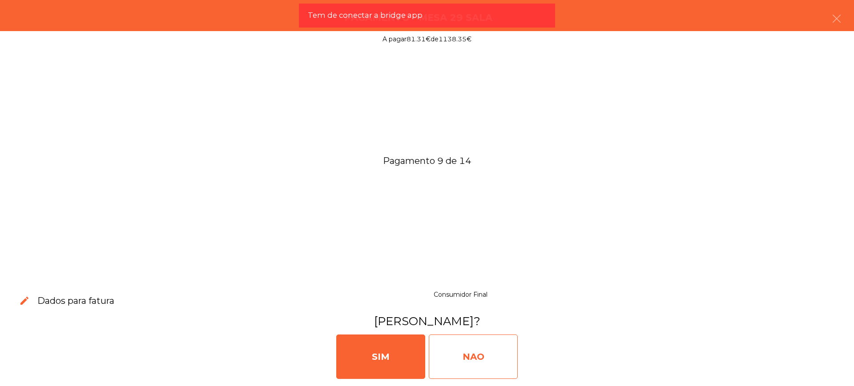
click at [495, 360] on div "NAO" at bounding box center [473, 357] width 89 height 44
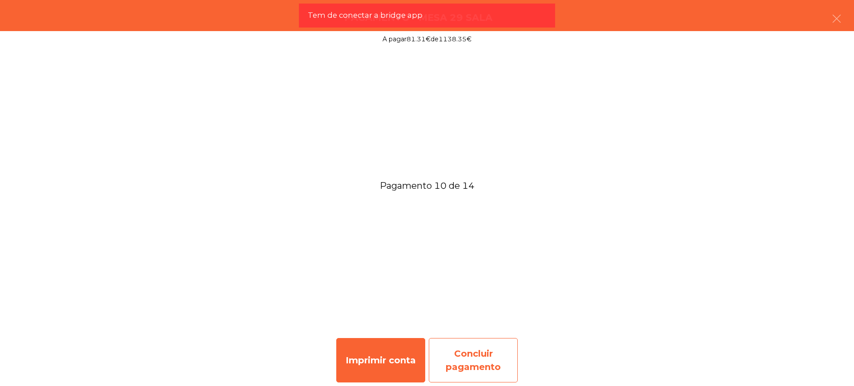
click at [480, 354] on div "Concluir pagamento" at bounding box center [473, 360] width 89 height 44
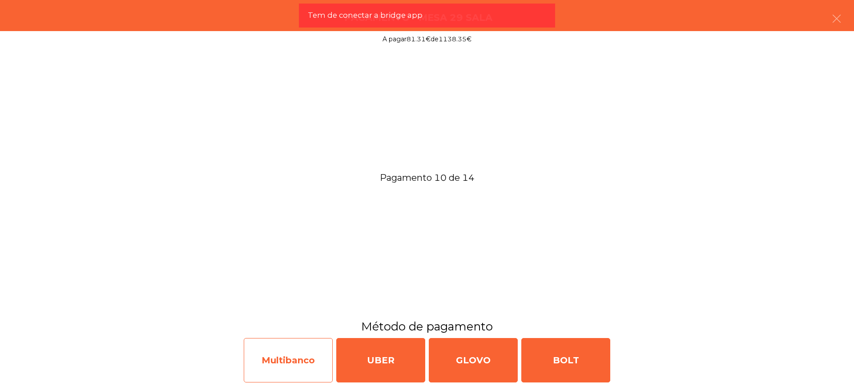
click at [312, 353] on div "Multibanco" at bounding box center [288, 360] width 89 height 44
select select "**"
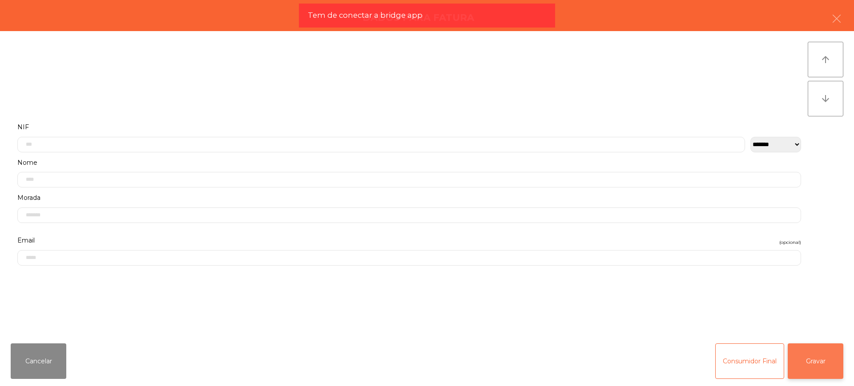
click at [811, 357] on button "Gravar" at bounding box center [815, 362] width 56 height 36
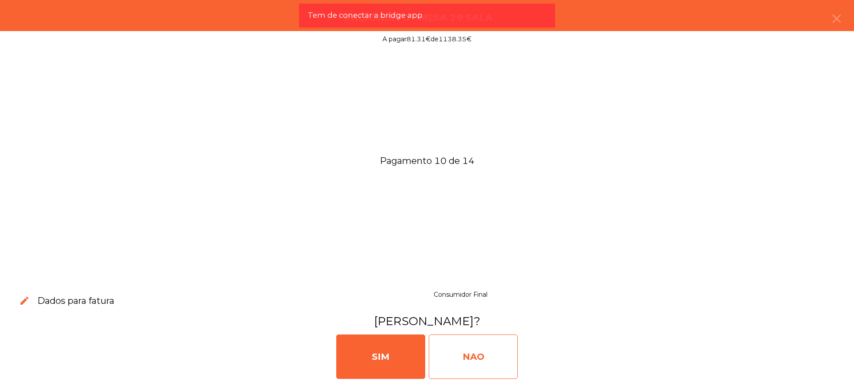
click at [484, 355] on div "NAO" at bounding box center [473, 357] width 89 height 44
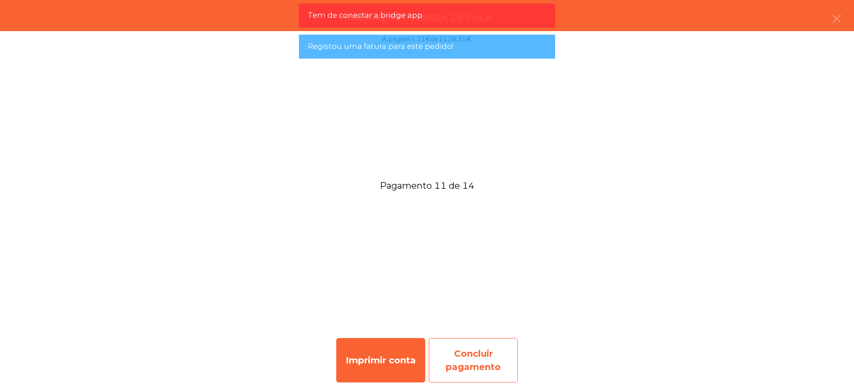
click at [457, 341] on div "Concluir pagamento" at bounding box center [473, 360] width 89 height 44
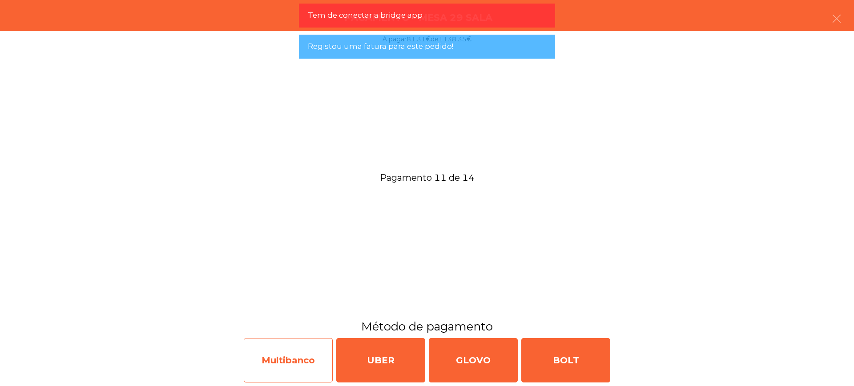
click at [314, 364] on div "Multibanco" at bounding box center [288, 360] width 89 height 44
select select "**"
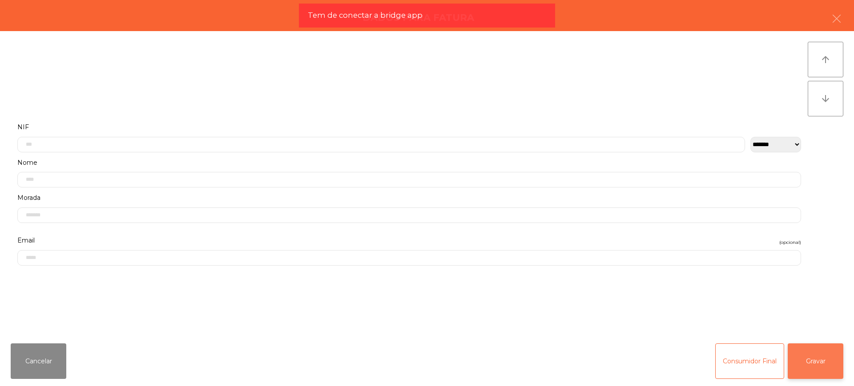
click at [838, 370] on button "Gravar" at bounding box center [815, 362] width 56 height 36
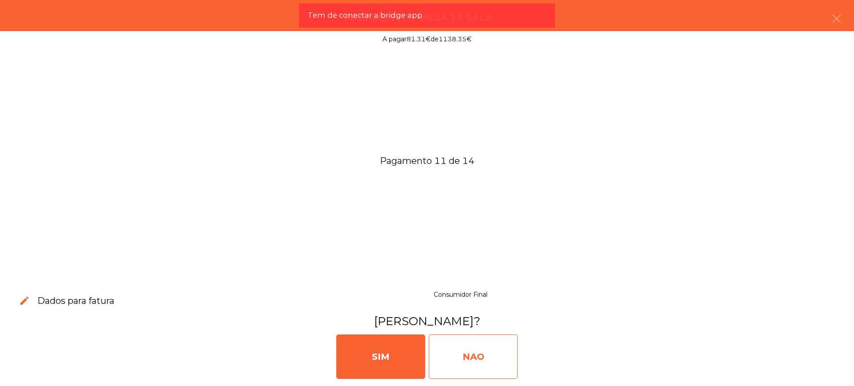
click at [491, 350] on div "NAO" at bounding box center [473, 357] width 89 height 44
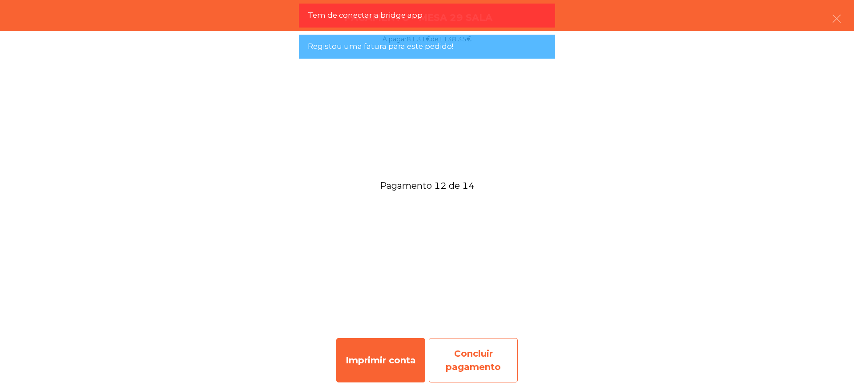
click at [486, 369] on div "Concluir pagamento" at bounding box center [473, 360] width 89 height 44
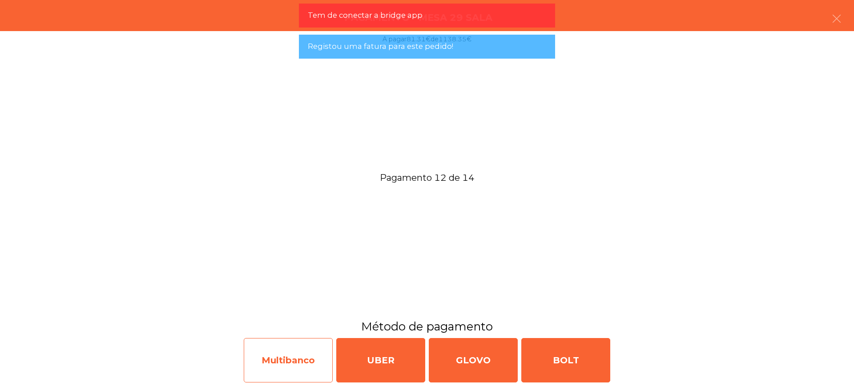
click at [305, 360] on div "Multibanco" at bounding box center [288, 360] width 89 height 44
select select "**"
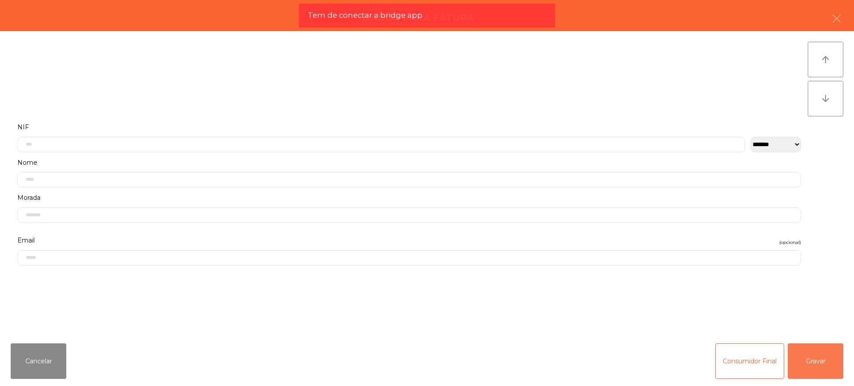
drag, startPoint x: 809, startPoint y: 359, endPoint x: 531, endPoint y: 356, distance: 277.9
click at [809, 359] on button "Gravar" at bounding box center [815, 362] width 56 height 36
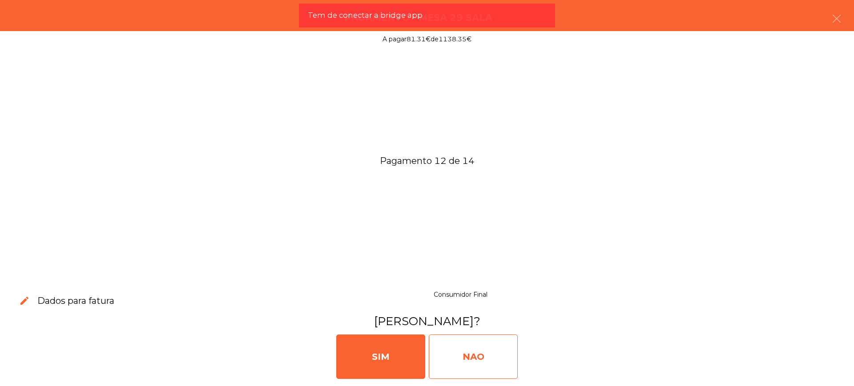
click at [465, 357] on div "NAO" at bounding box center [473, 357] width 89 height 44
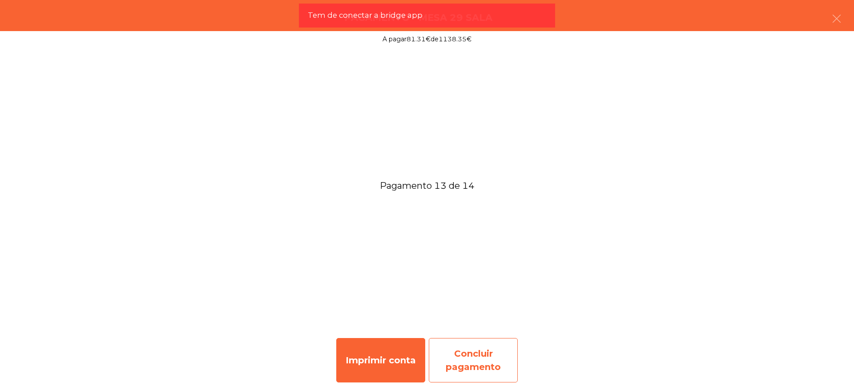
click at [487, 368] on div "Concluir pagamento" at bounding box center [473, 360] width 89 height 44
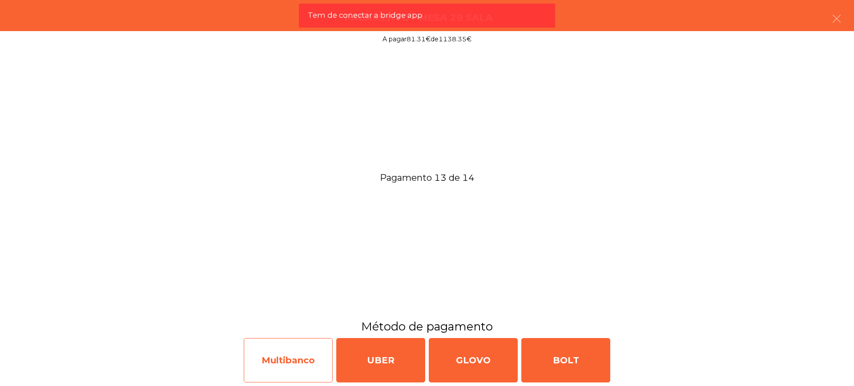
click at [299, 358] on div "Multibanco" at bounding box center [288, 360] width 89 height 44
select select "**"
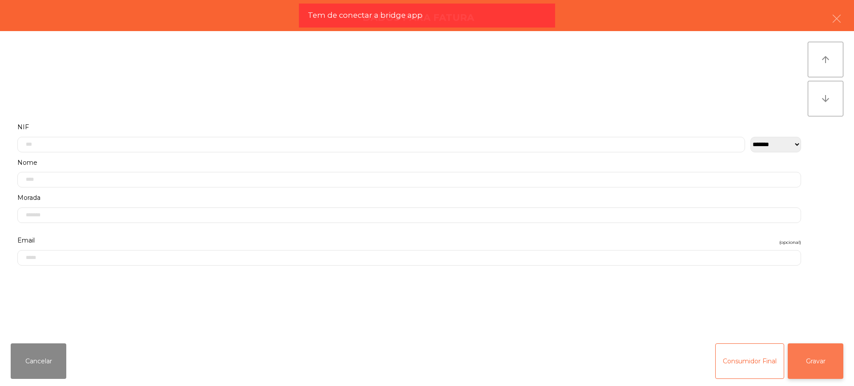
click at [807, 355] on button "Gravar" at bounding box center [815, 362] width 56 height 36
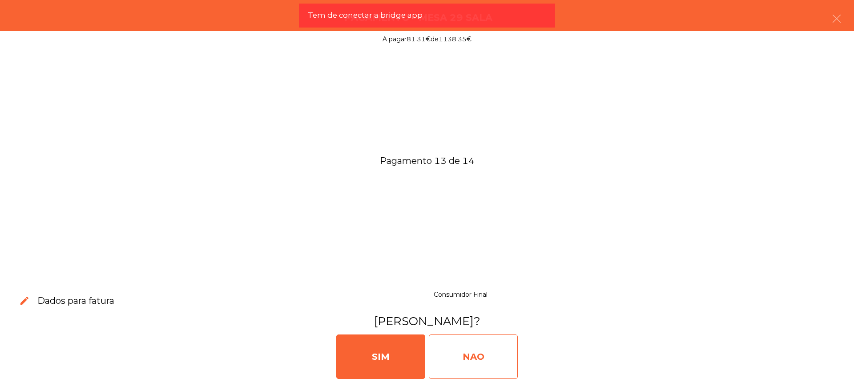
click at [495, 352] on div "NAO" at bounding box center [473, 357] width 89 height 44
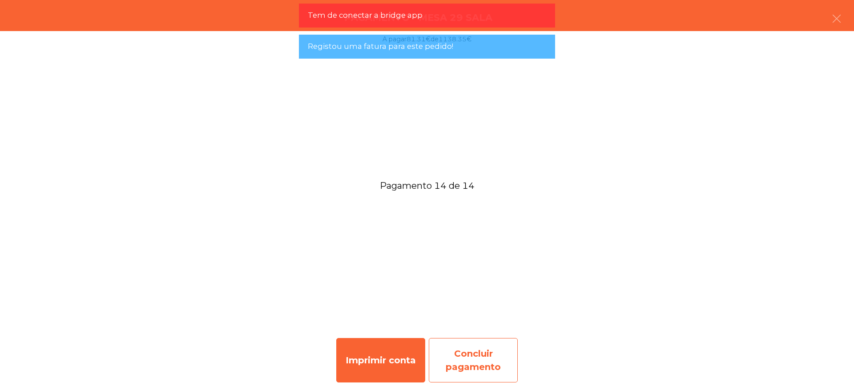
click at [502, 370] on div "Concluir pagamento" at bounding box center [473, 360] width 89 height 44
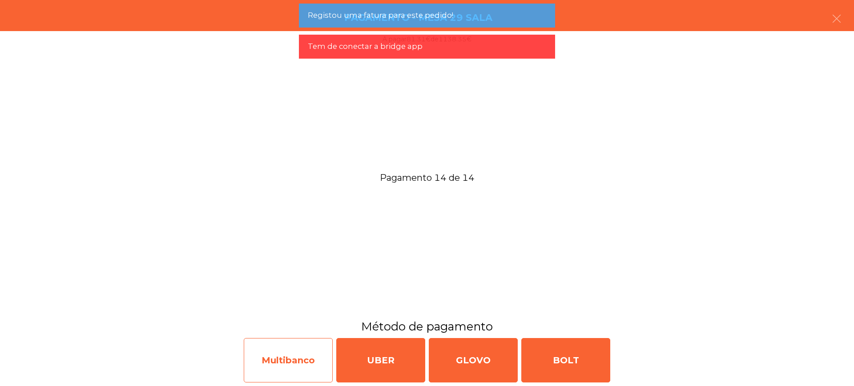
click at [315, 353] on div "Multibanco" at bounding box center [288, 360] width 89 height 44
select select "**"
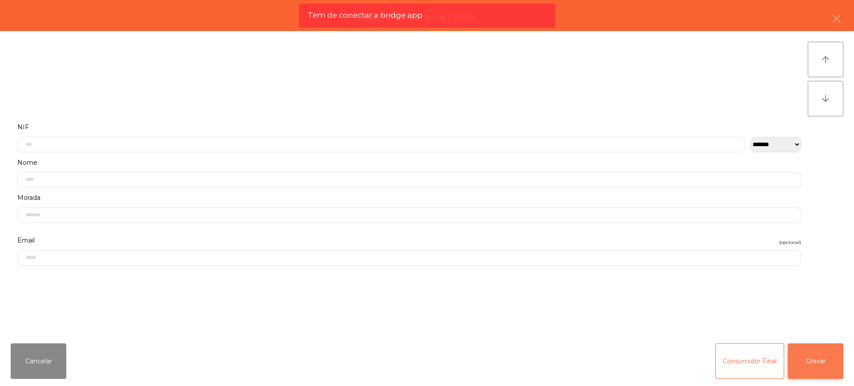
click at [810, 360] on button "Gravar" at bounding box center [815, 362] width 56 height 36
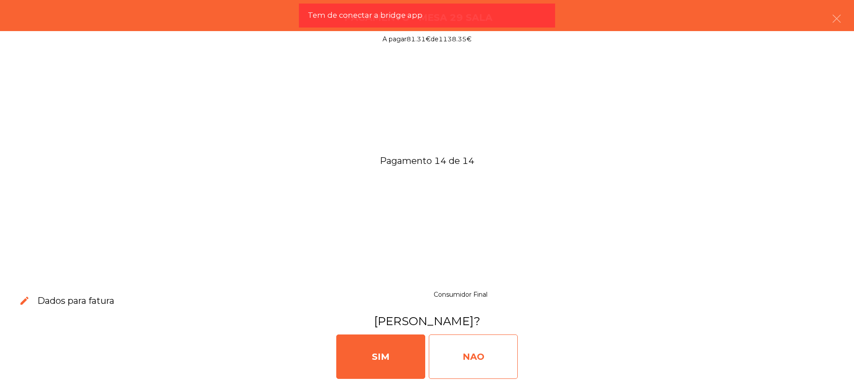
click at [459, 353] on div "NAO" at bounding box center [473, 357] width 89 height 44
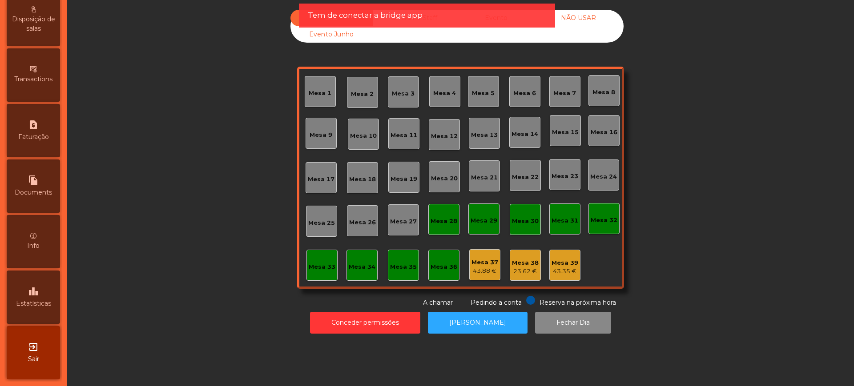
click at [49, 290] on div "leaderboard Estatísticas" at bounding box center [33, 297] width 53 height 53
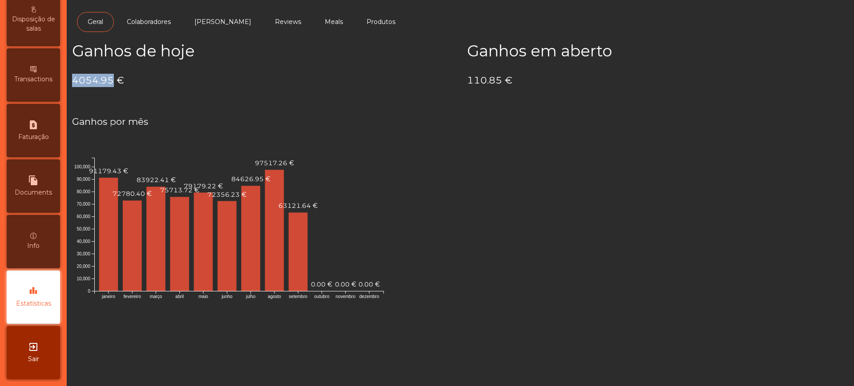
drag, startPoint x: 72, startPoint y: 85, endPoint x: 111, endPoint y: 83, distance: 39.2
click at [111, 83] on div "Ganhos de hoje 4054.95 €" at bounding box center [262, 72] width 395 height 60
copy h4 "4054.95"
